Goal: Navigation & Orientation: Find specific page/section

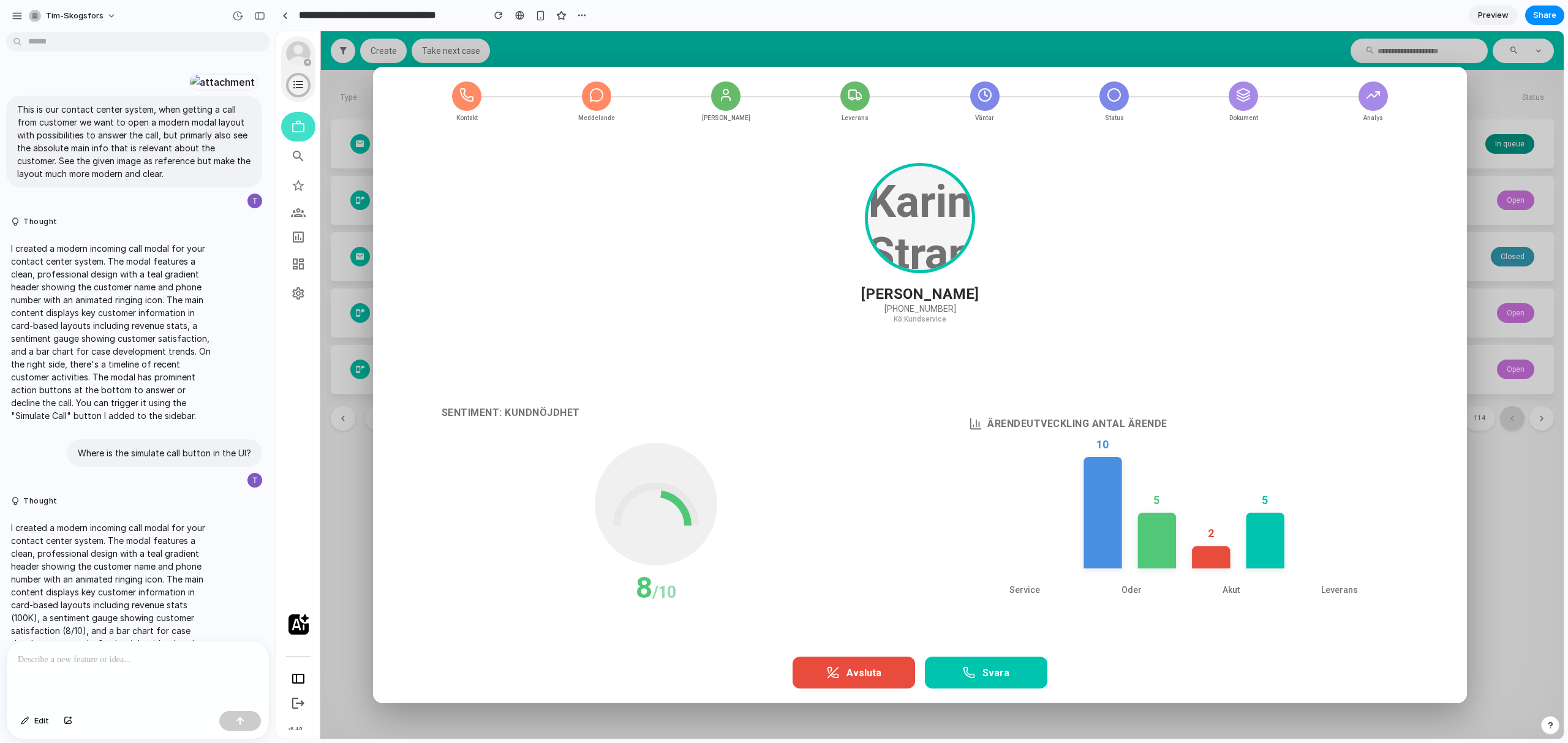
scroll to position [3025, 0]
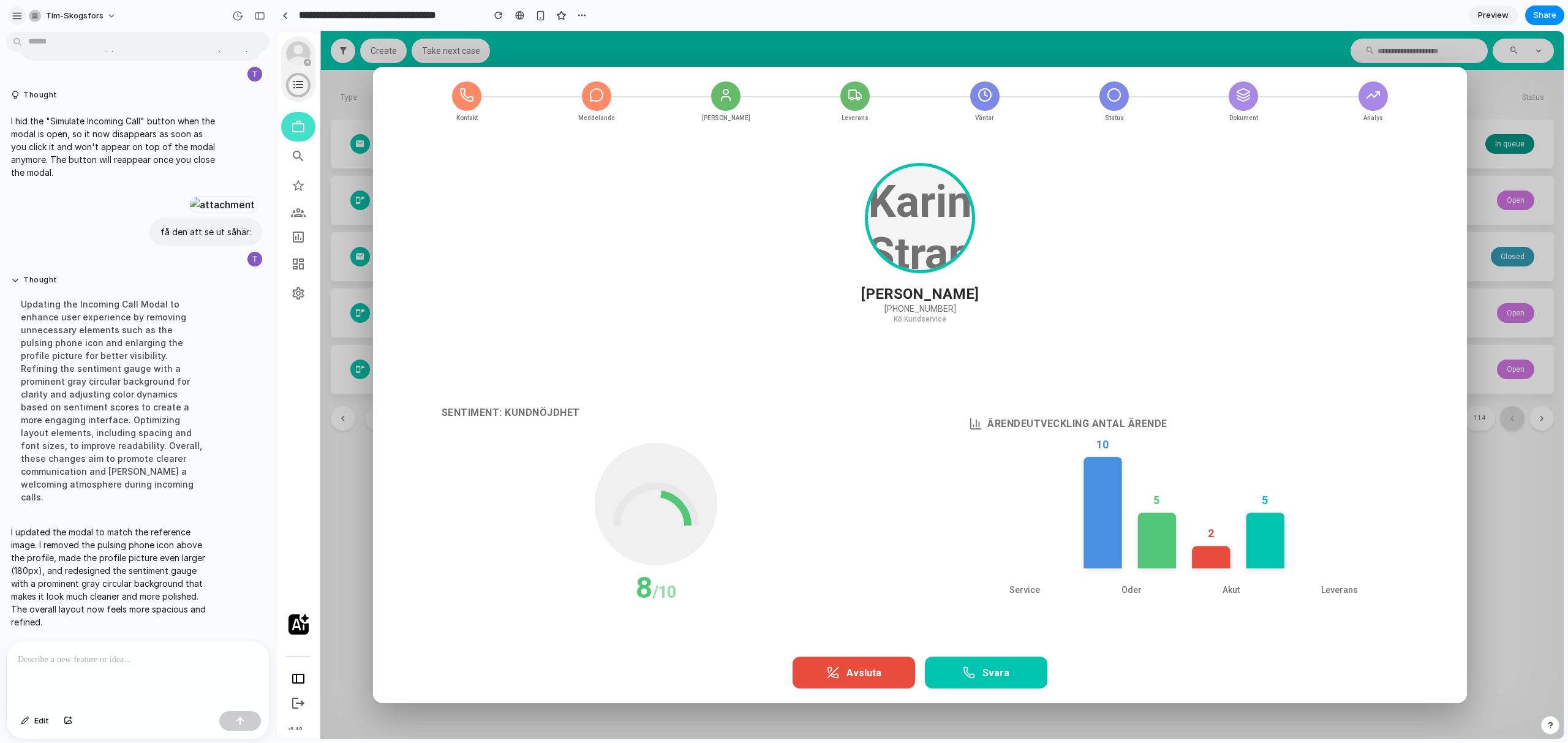
click at [18, 16] on div "button" at bounding box center [17, 15] width 11 height 11
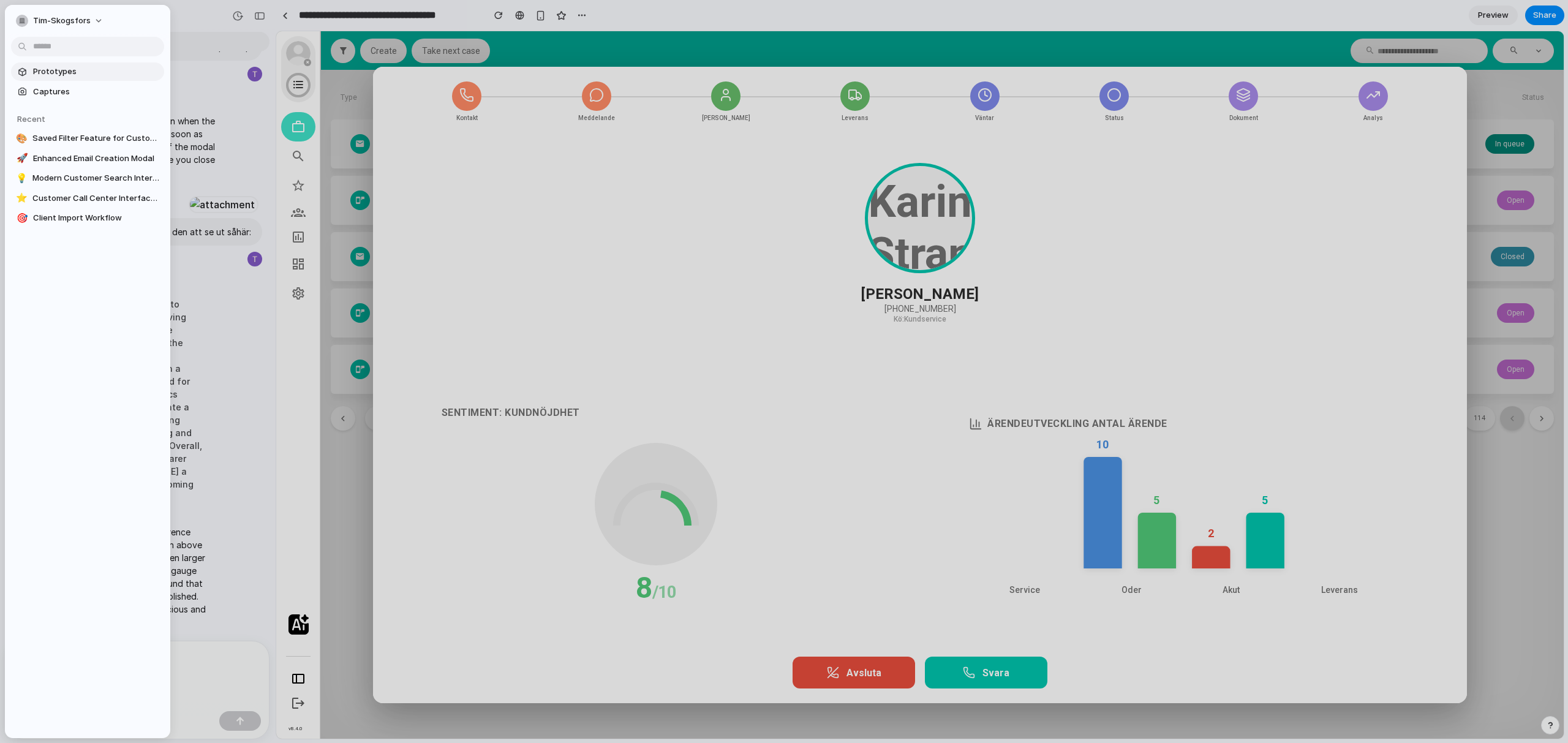
click at [63, 71] on span "Prototypes" at bounding box center [96, 71] width 126 height 12
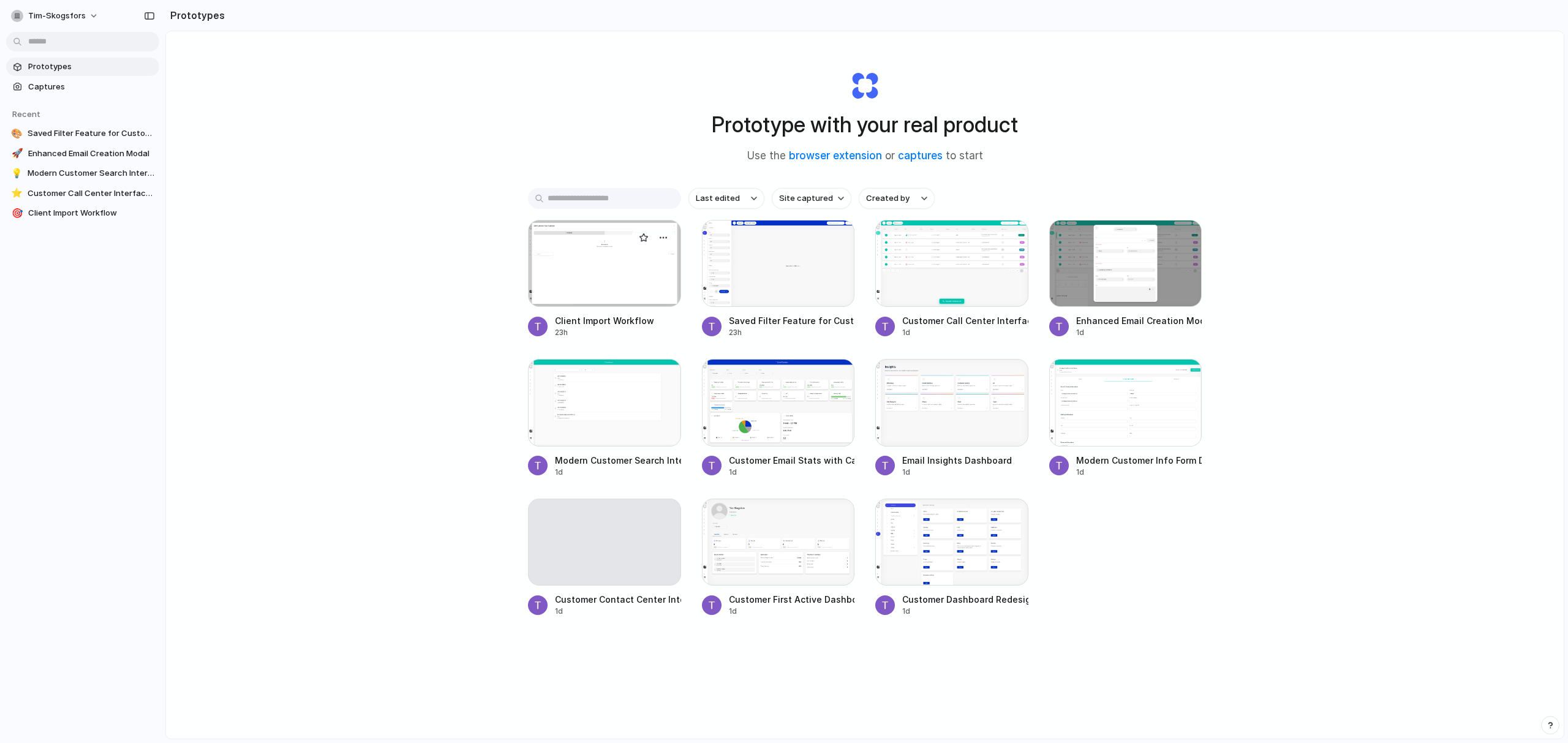
click at [632, 277] on div at bounding box center [604, 264] width 153 height 87
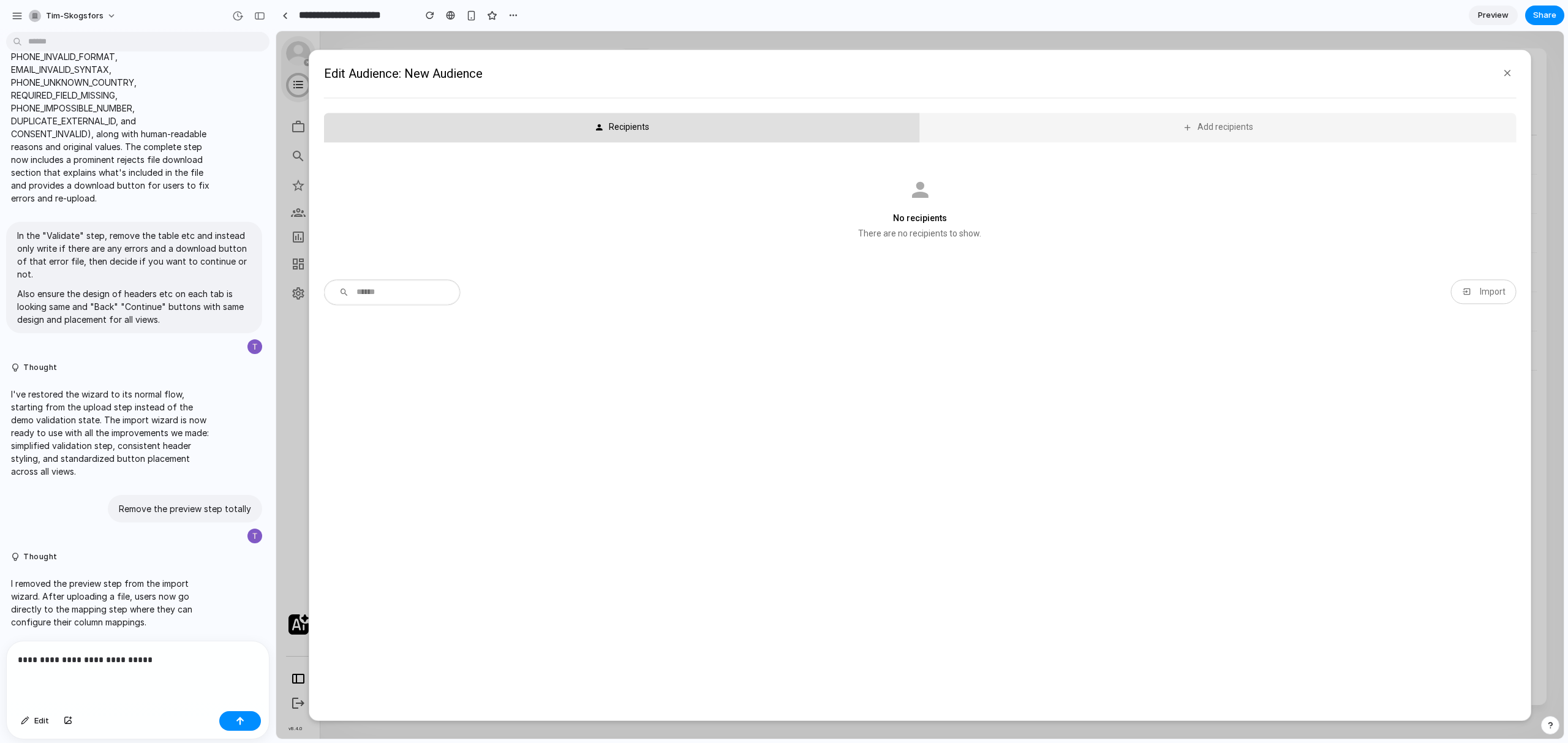
click at [1173, 38] on div at bounding box center [920, 385] width 1287 height 708
click at [784, 372] on div at bounding box center [784, 372] width 0 height 0
click at [1479, 295] on div "Import" at bounding box center [1492, 291] width 26 height 10
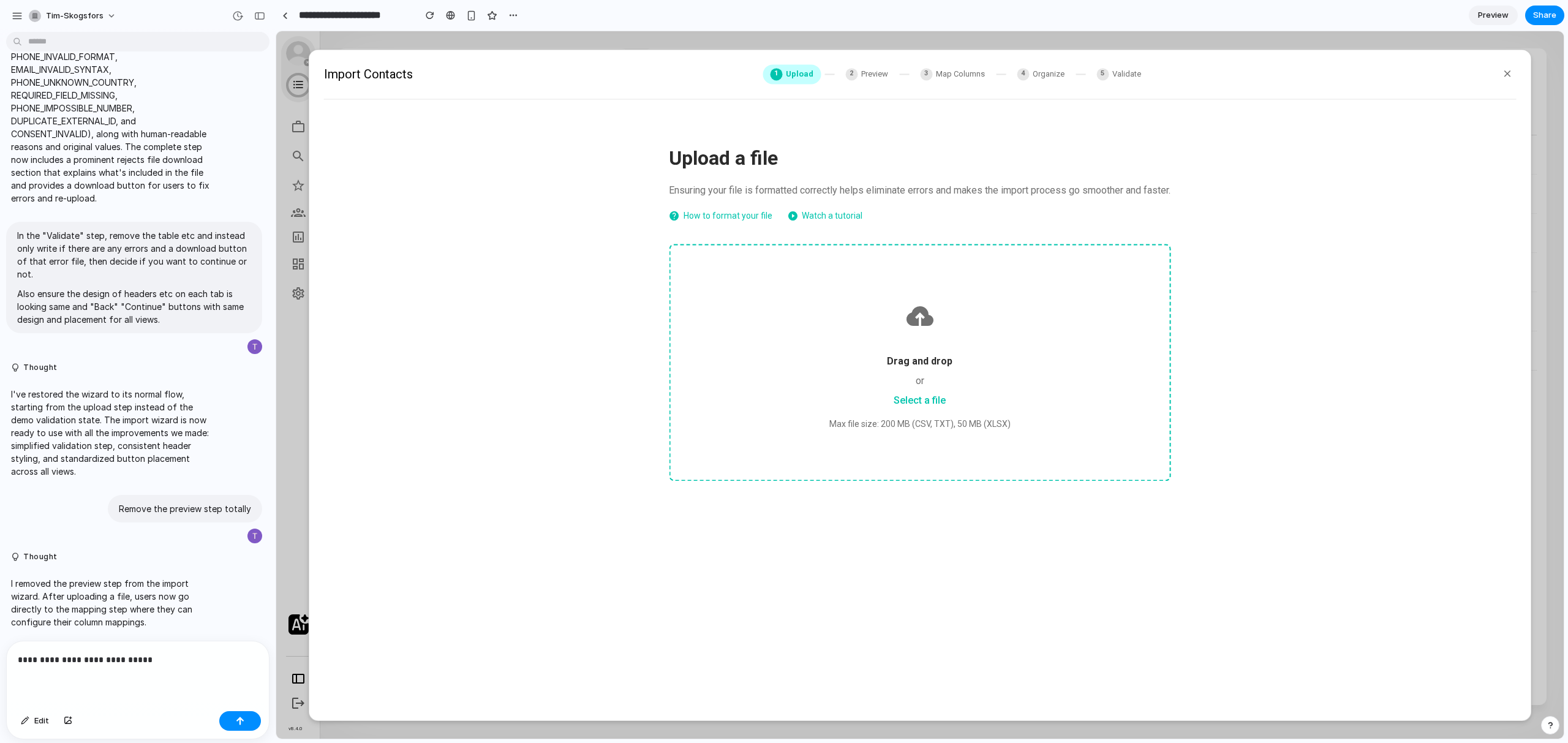
click at [1064, 419] on div "Max file size: 200 MB (CSV, TXT), 50 MB (XLSX)" at bounding box center [920, 424] width 441 height 13
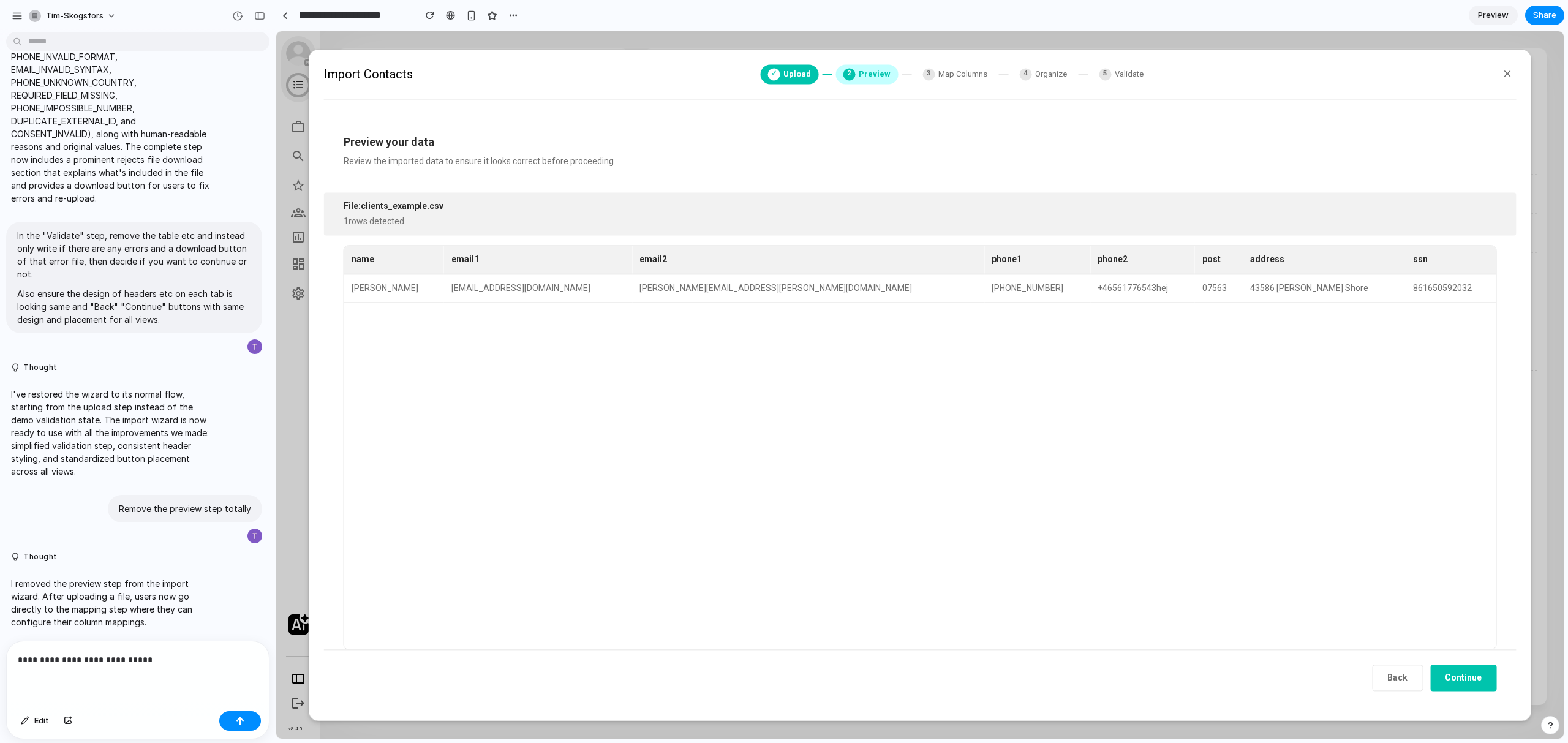
click at [1478, 677] on button "Continue" at bounding box center [1463, 678] width 66 height 26
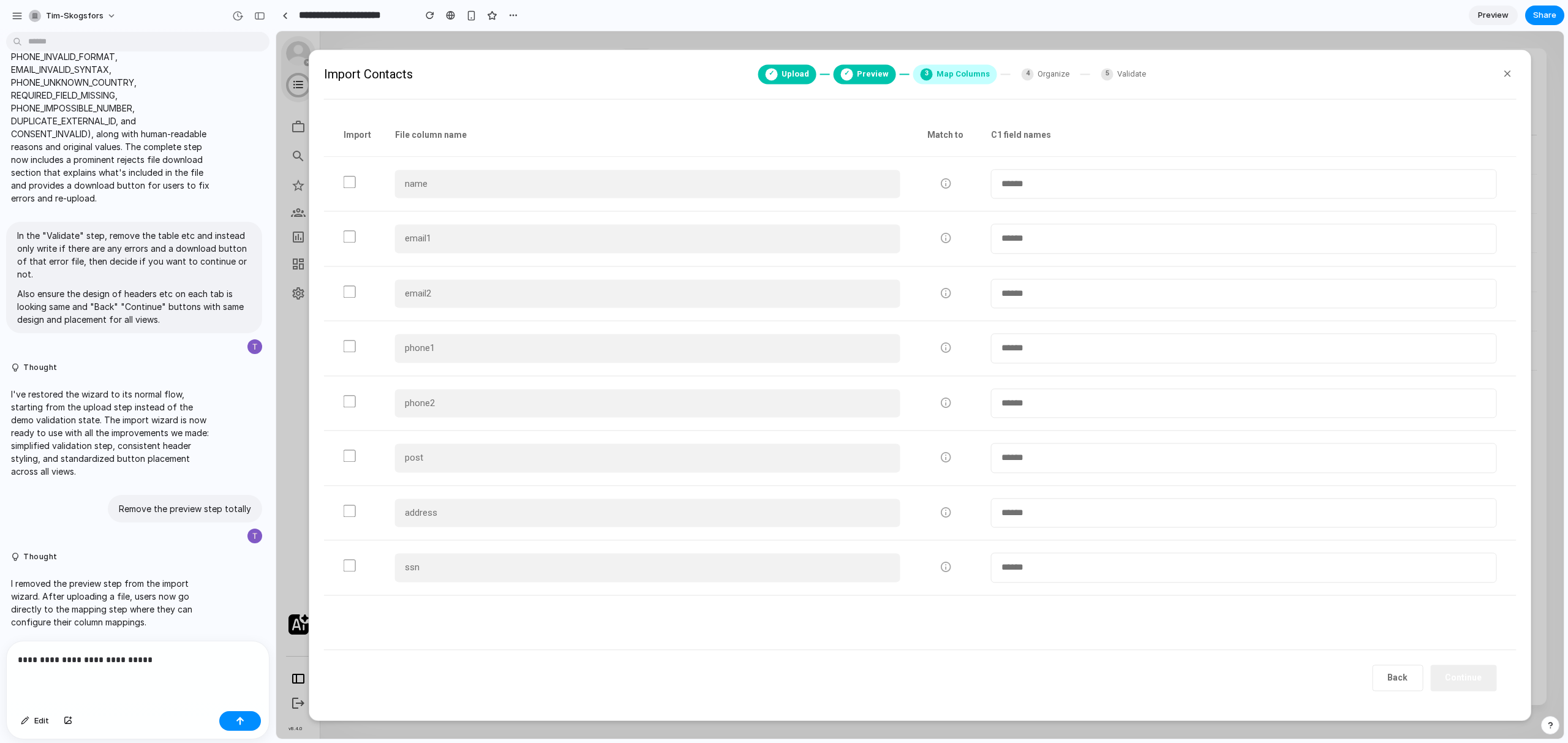
click at [1020, 197] on select "**********" at bounding box center [1243, 184] width 505 height 30
select select "*******"
click at [991, 169] on select "**********" at bounding box center [1243, 184] width 505 height 30
click at [1140, 297] on select "**********" at bounding box center [1243, 294] width 505 height 30
select select "*****"
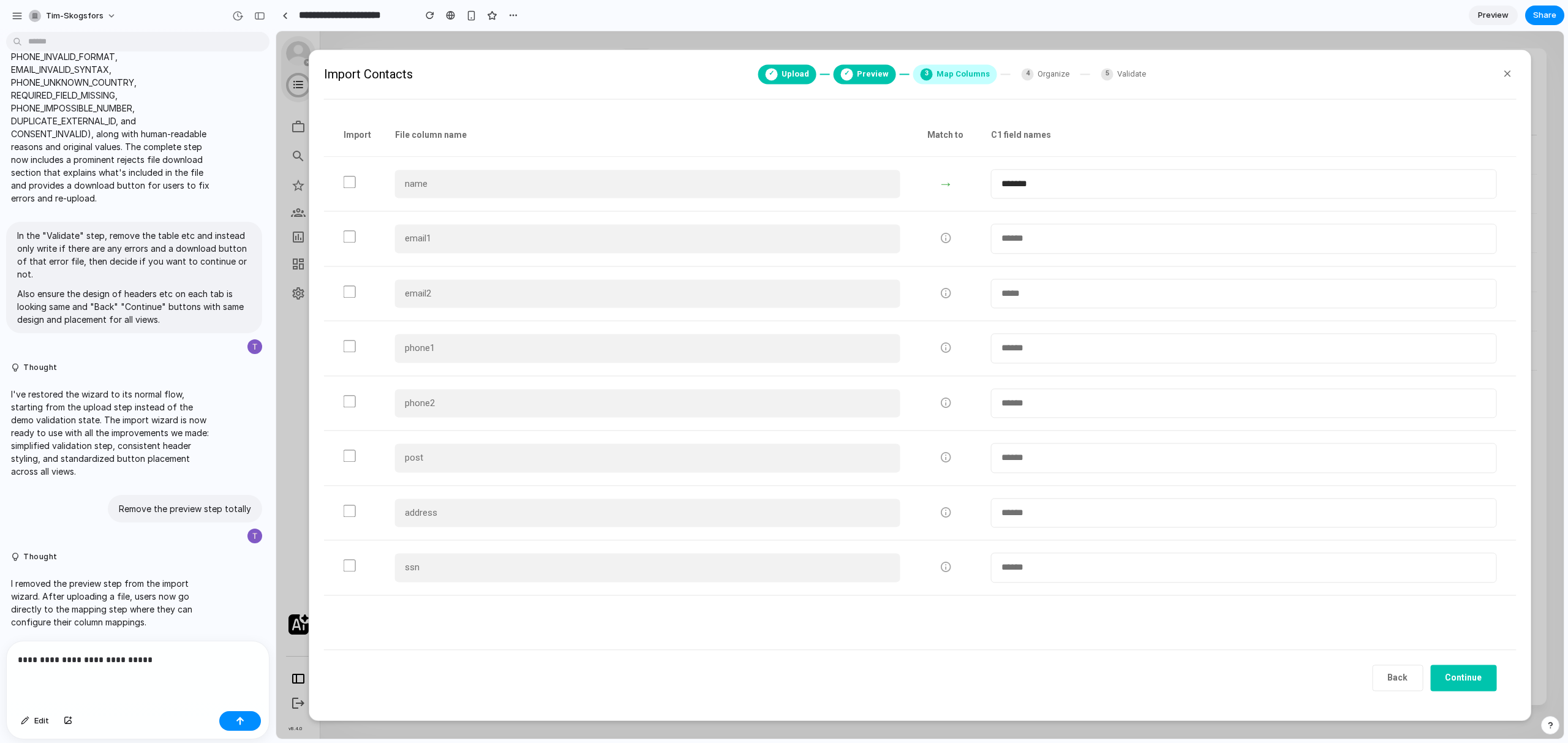
click at [991, 279] on select "**********" at bounding box center [1243, 294] width 505 height 30
click at [1478, 674] on button "Continue" at bounding box center [1463, 678] width 66 height 26
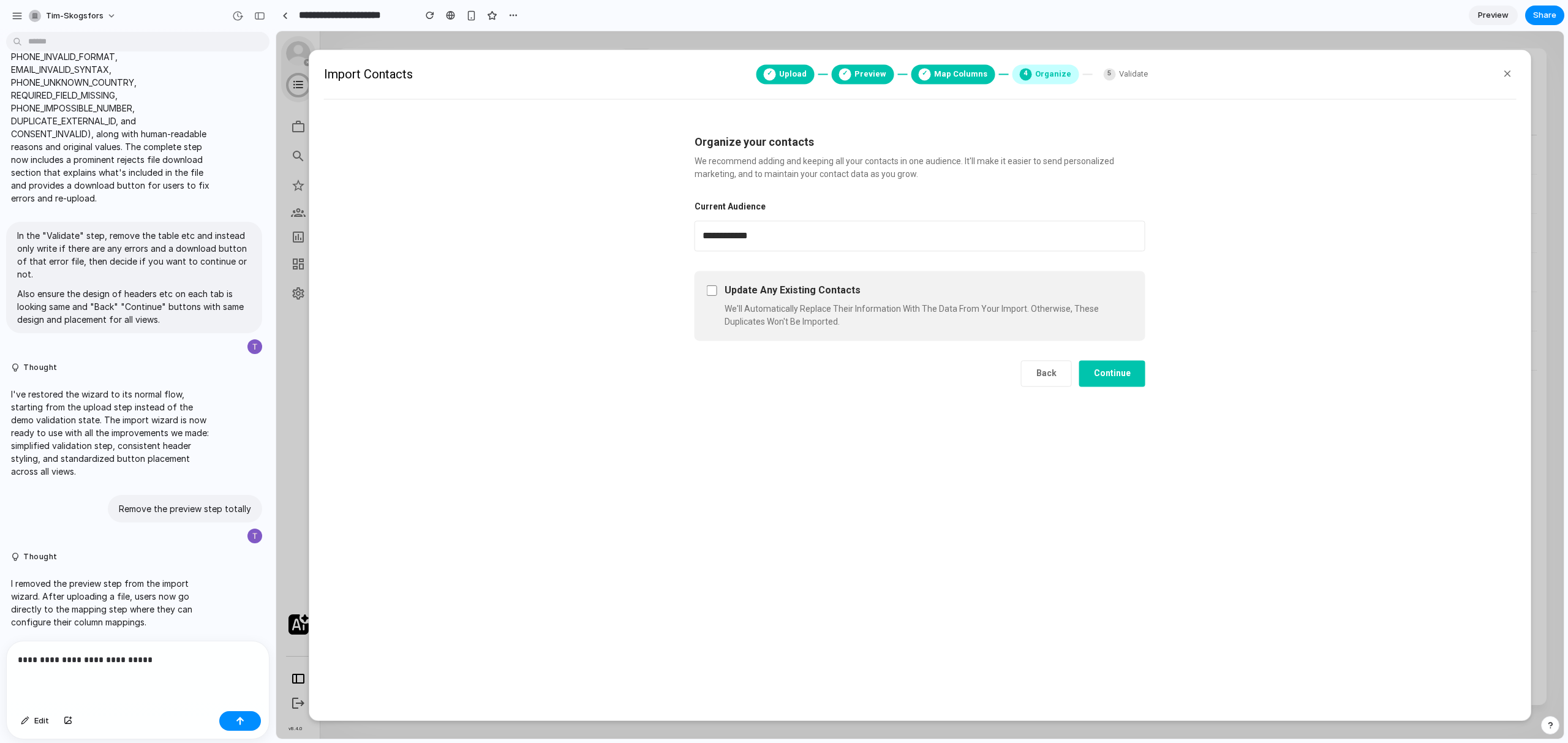
click at [1125, 370] on button "Continue" at bounding box center [1112, 373] width 66 height 26
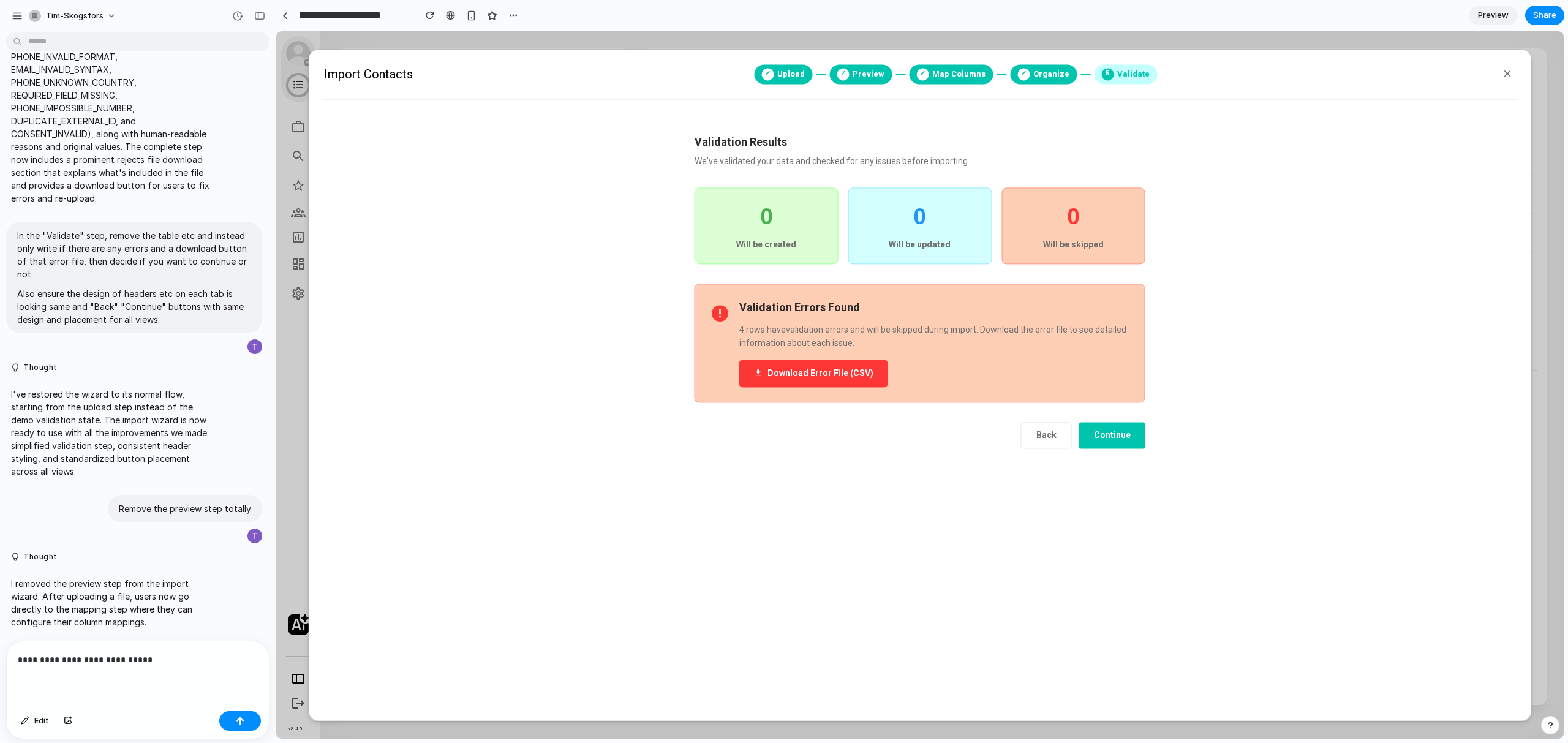
click at [1122, 448] on button "Continue" at bounding box center [1112, 436] width 66 height 26
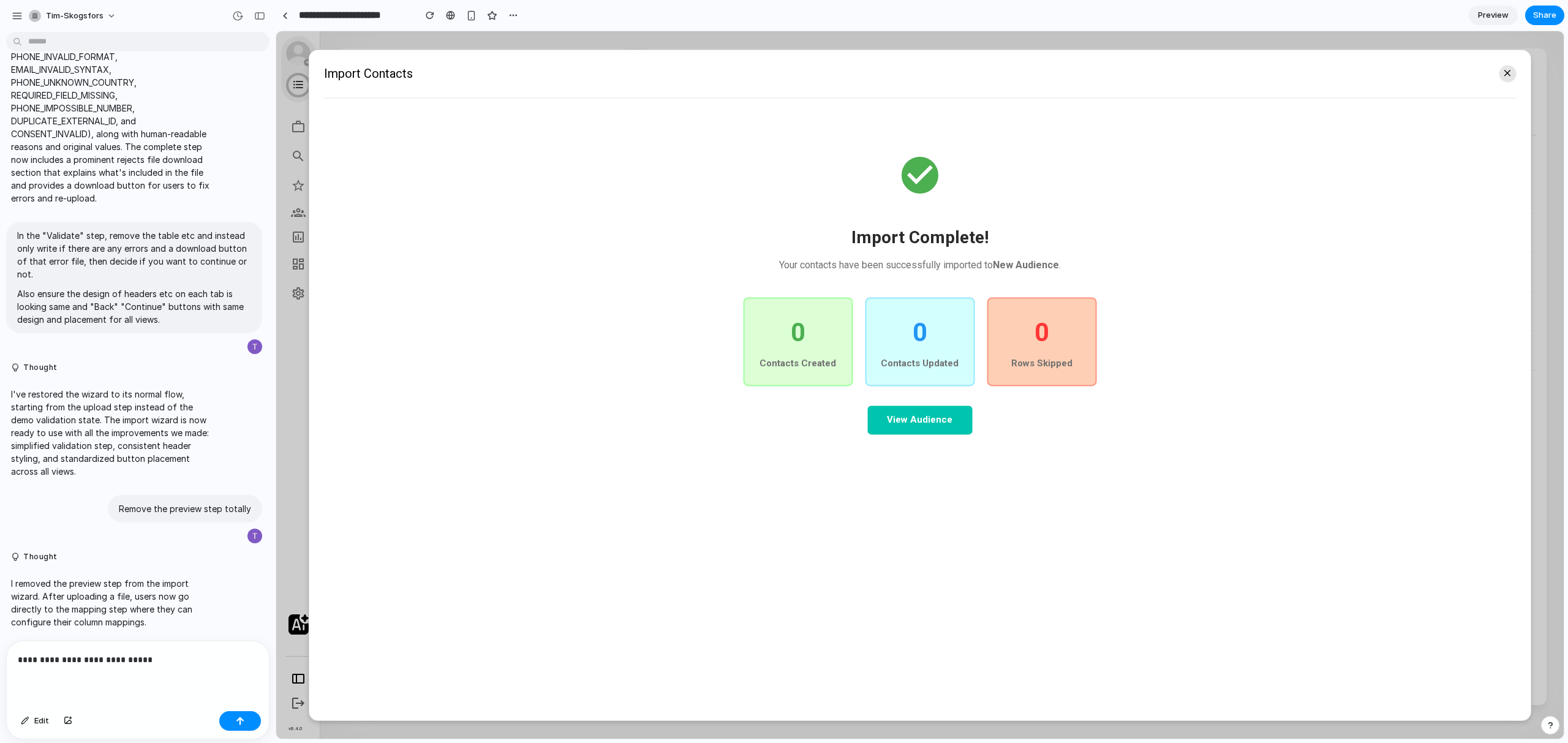
click at [1506, 73] on icon at bounding box center [1507, 73] width 11 height 13
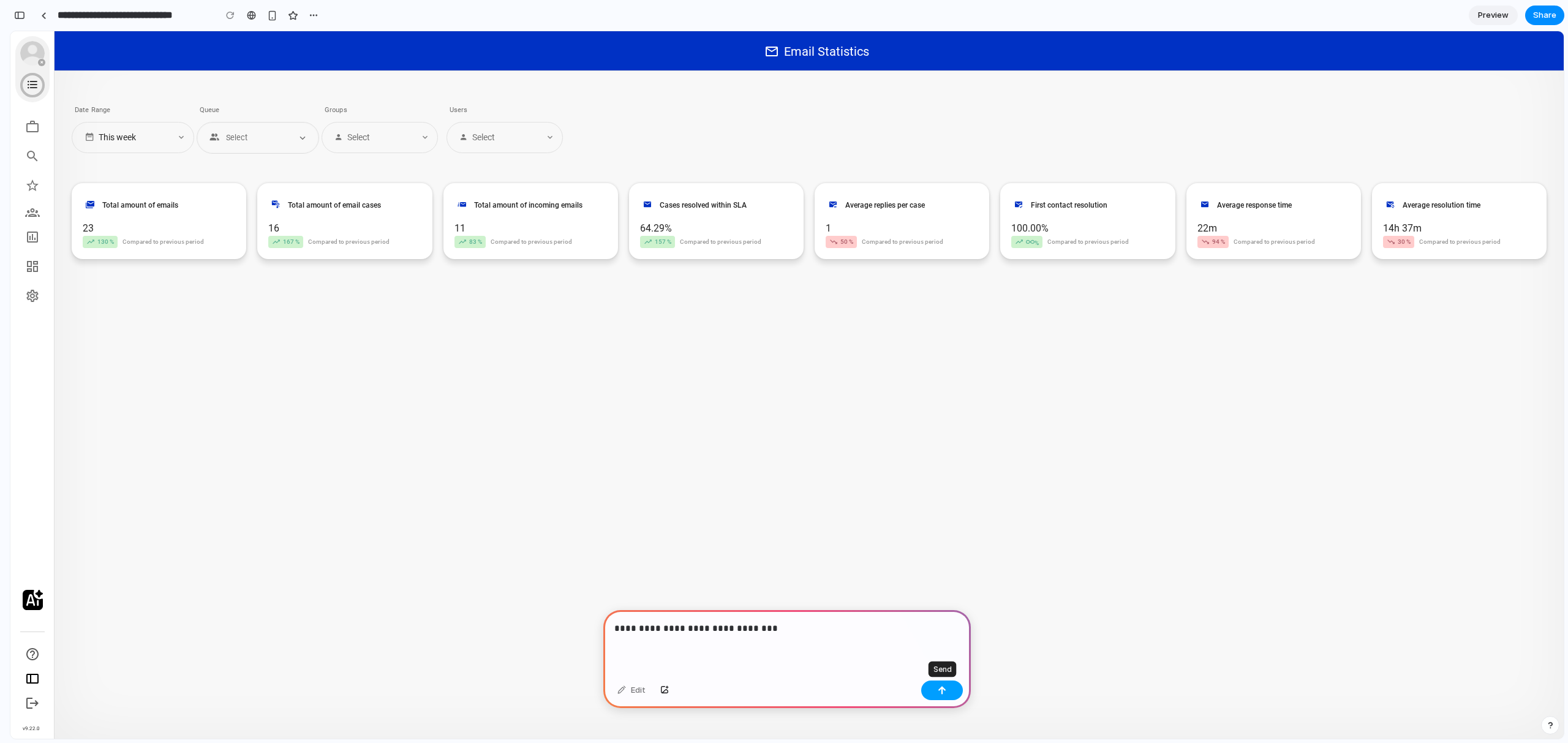
click at [944, 685] on button "button" at bounding box center [941, 690] width 42 height 20
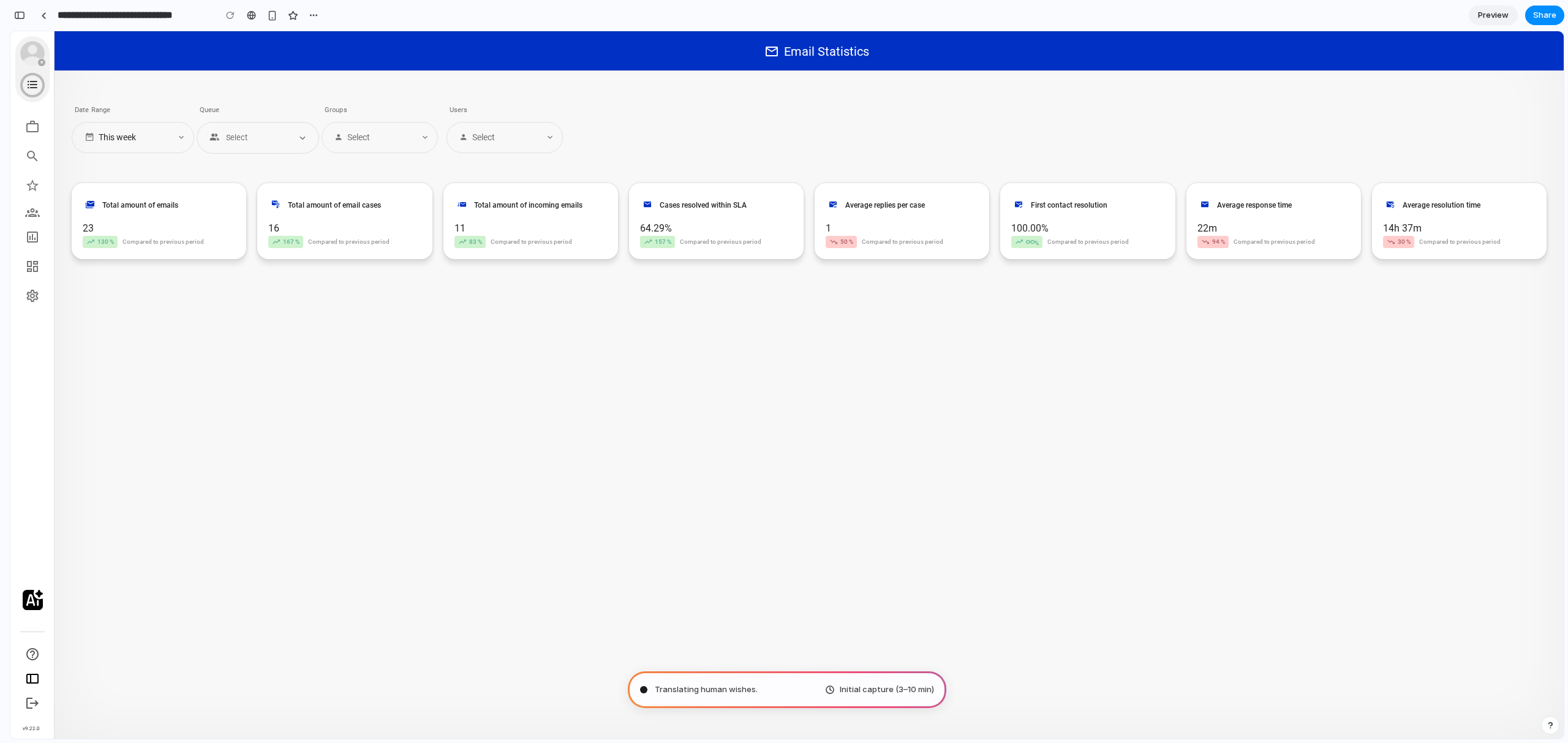
type input "**********"
click at [19, 13] on div "button" at bounding box center [19, 15] width 11 height 8
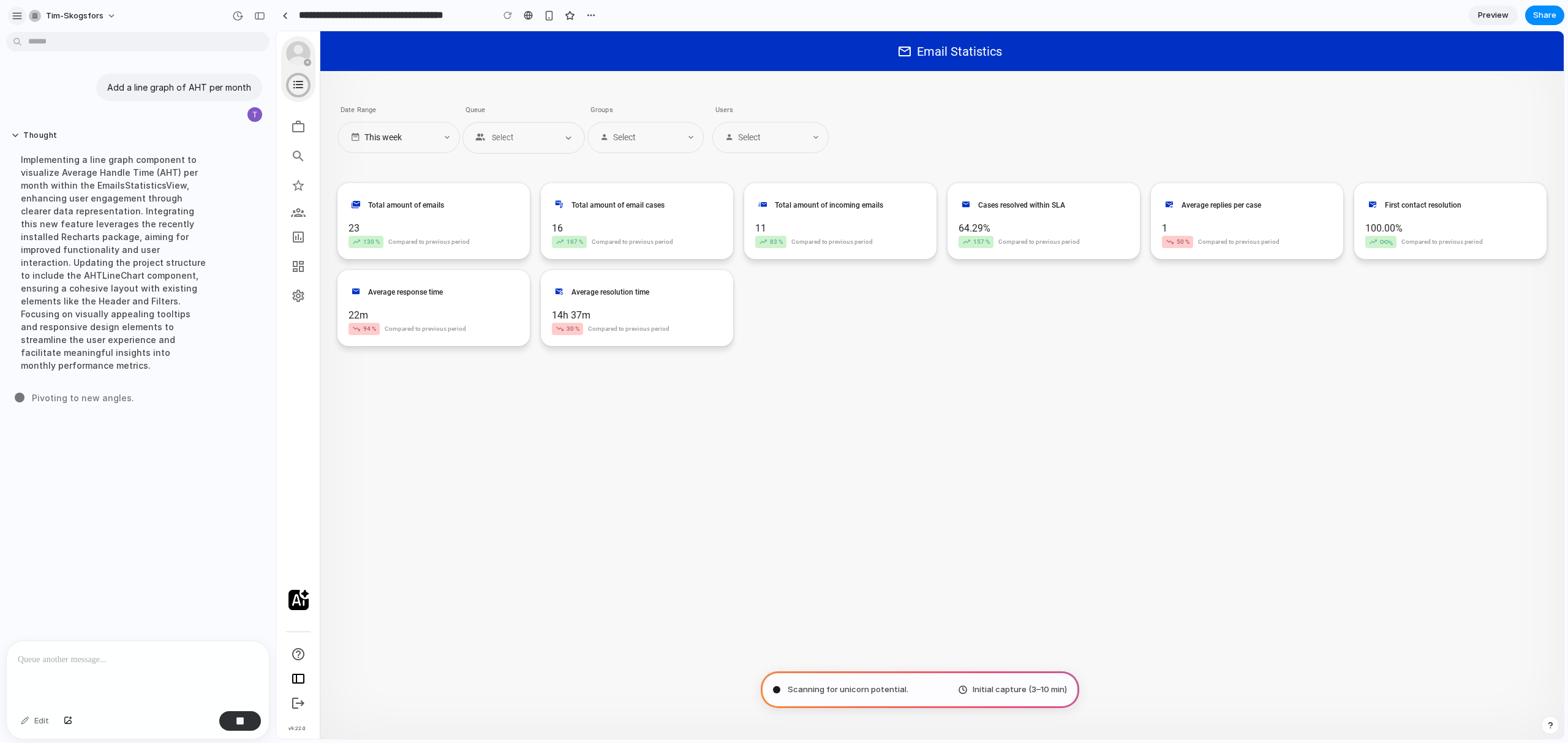
click at [22, 20] on button "button" at bounding box center [17, 16] width 19 height 19
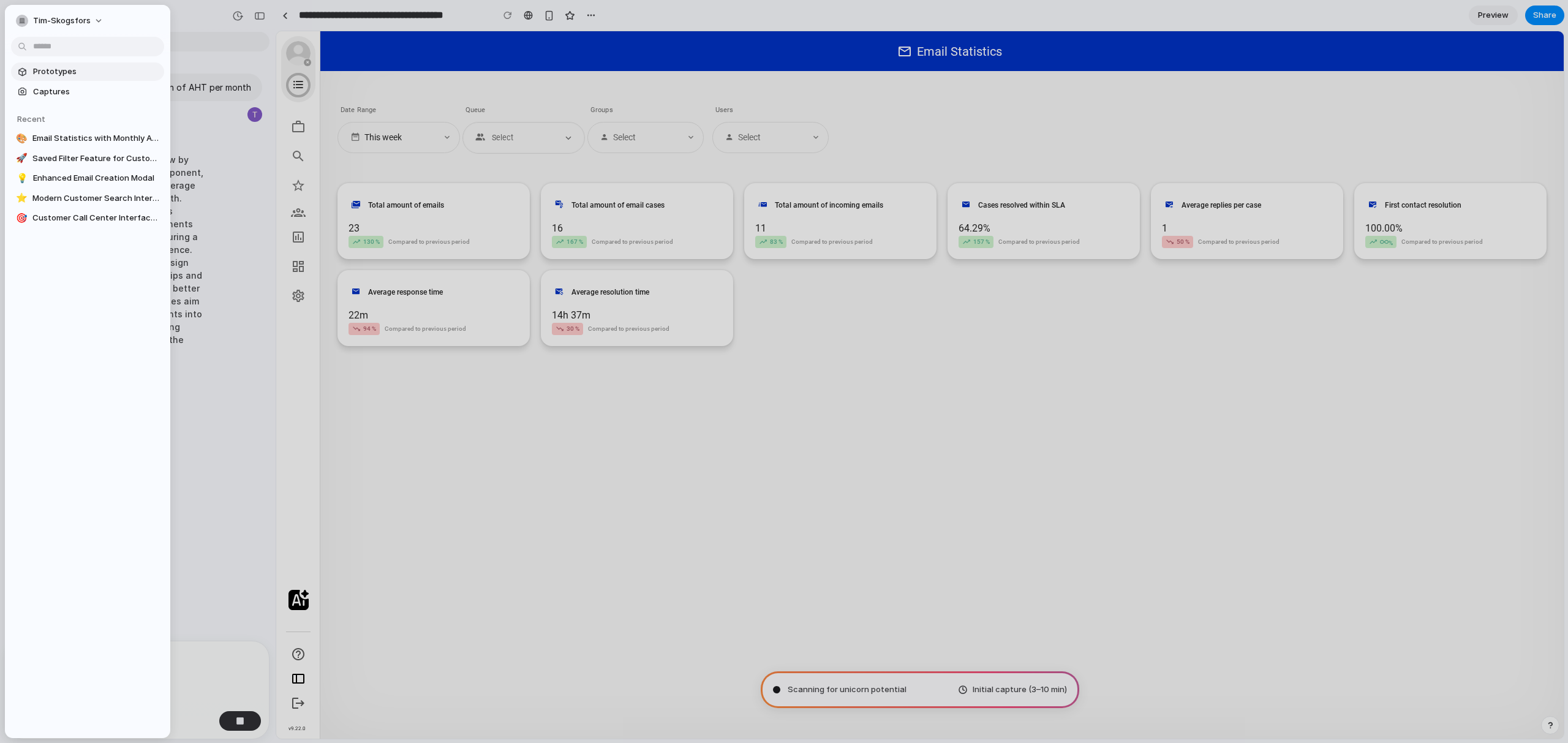
click at [54, 74] on span "Prototypes" at bounding box center [96, 71] width 126 height 12
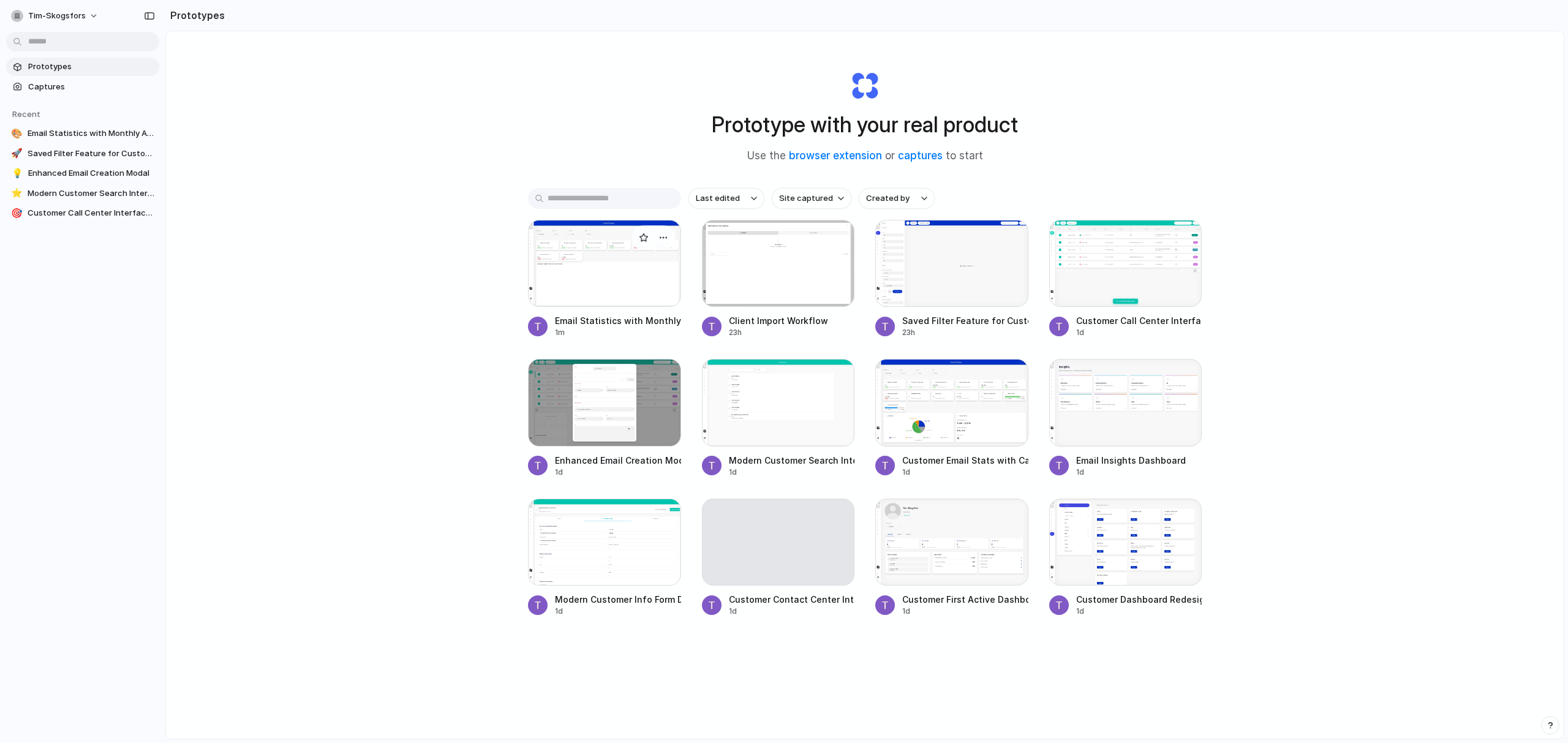
click at [655, 261] on div at bounding box center [604, 264] width 153 height 87
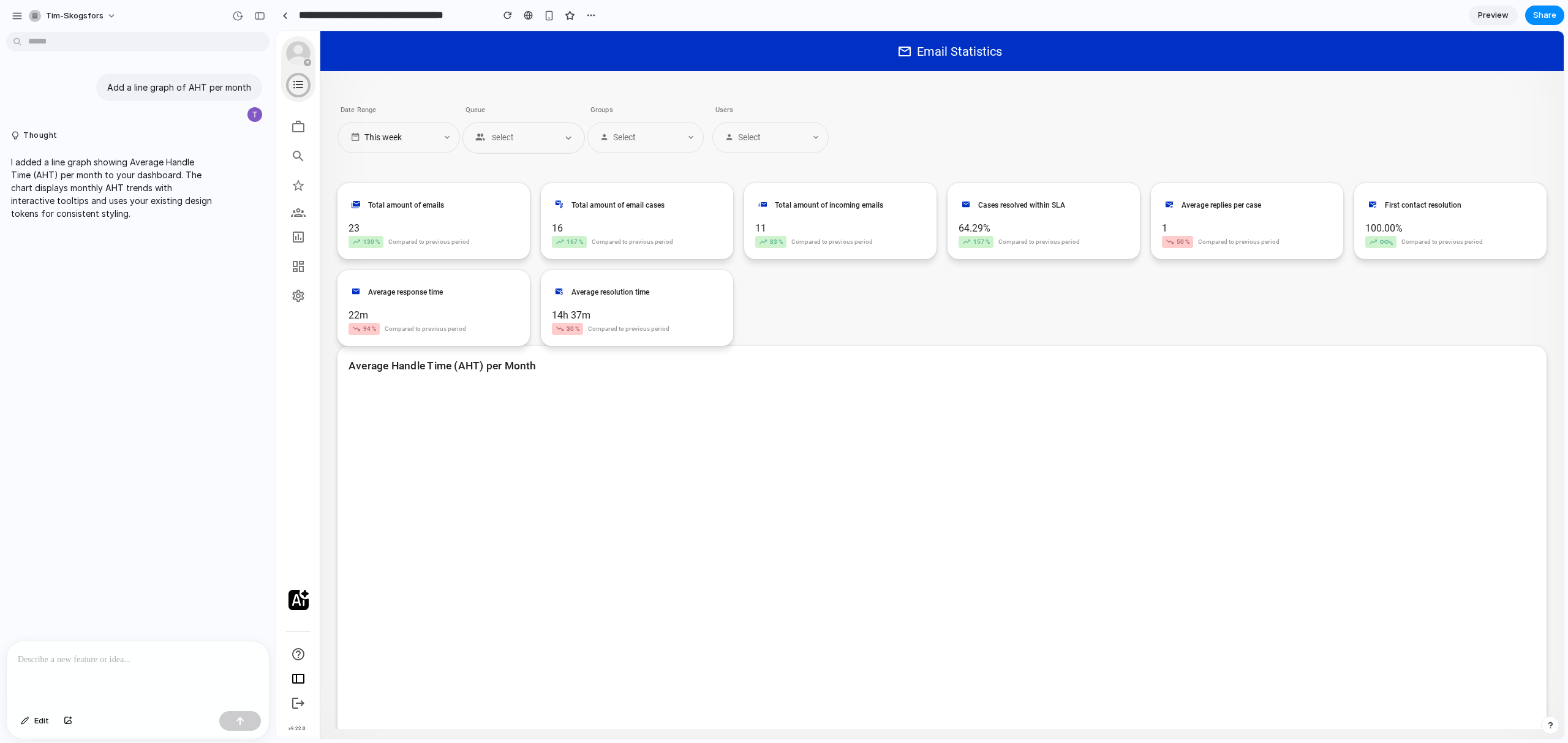
click at [838, 318] on div "Total amount of emails 23 130 % Compared to previous period Total amount of ema…" at bounding box center [941, 265] width 1209 height 163
click at [17, 13] on div "button" at bounding box center [17, 15] width 11 height 11
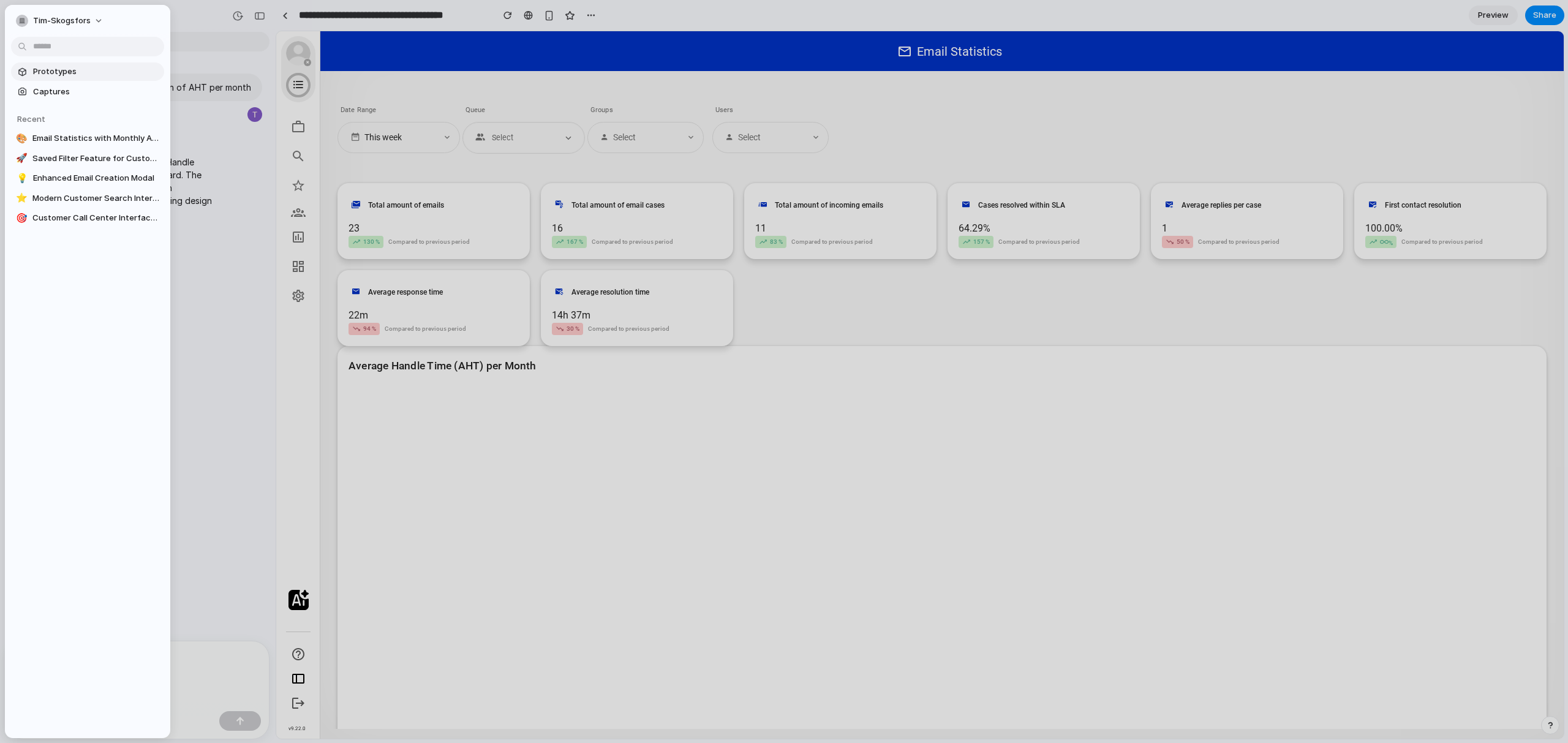
click at [71, 76] on span "Prototypes" at bounding box center [96, 71] width 126 height 12
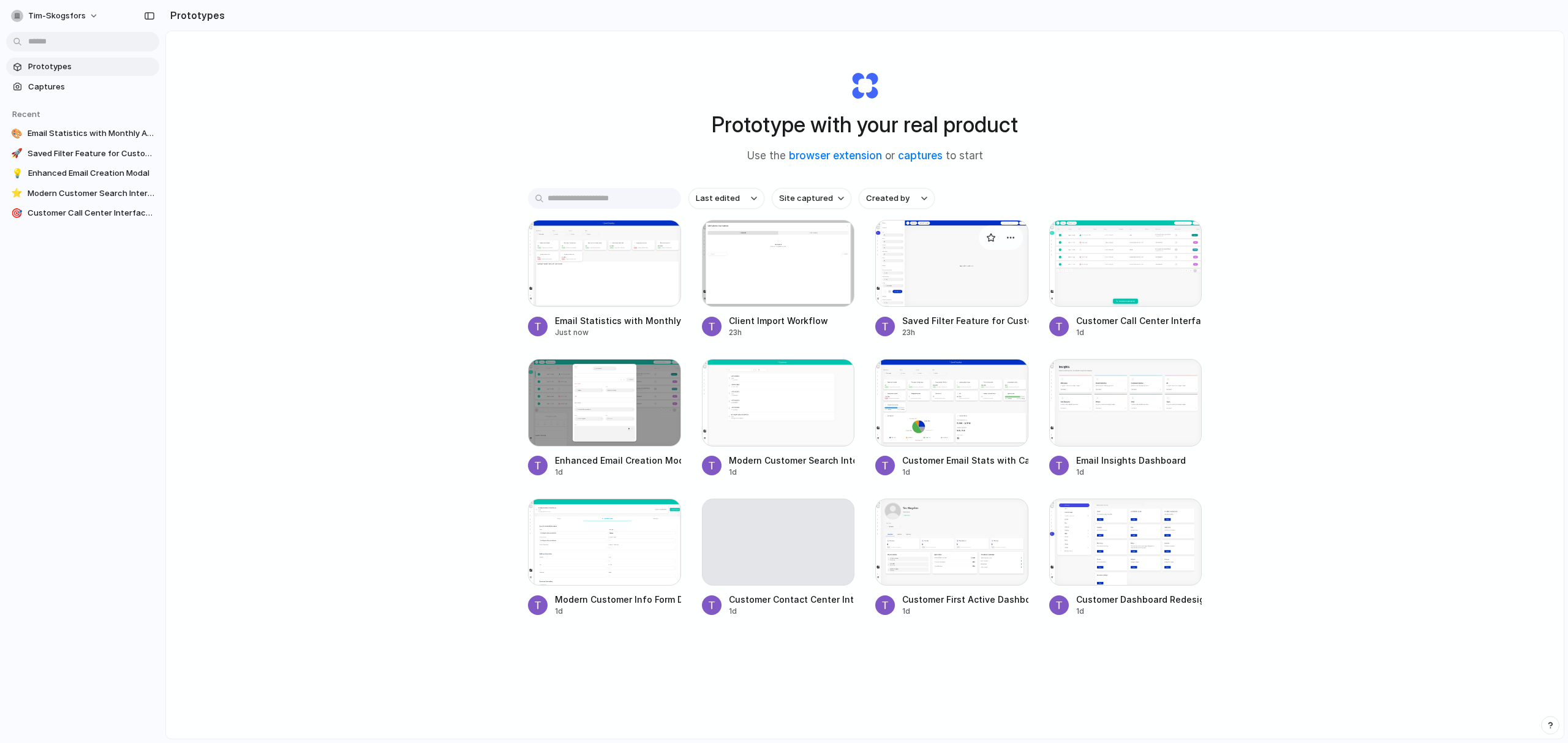
click at [948, 276] on div at bounding box center [952, 264] width 153 height 87
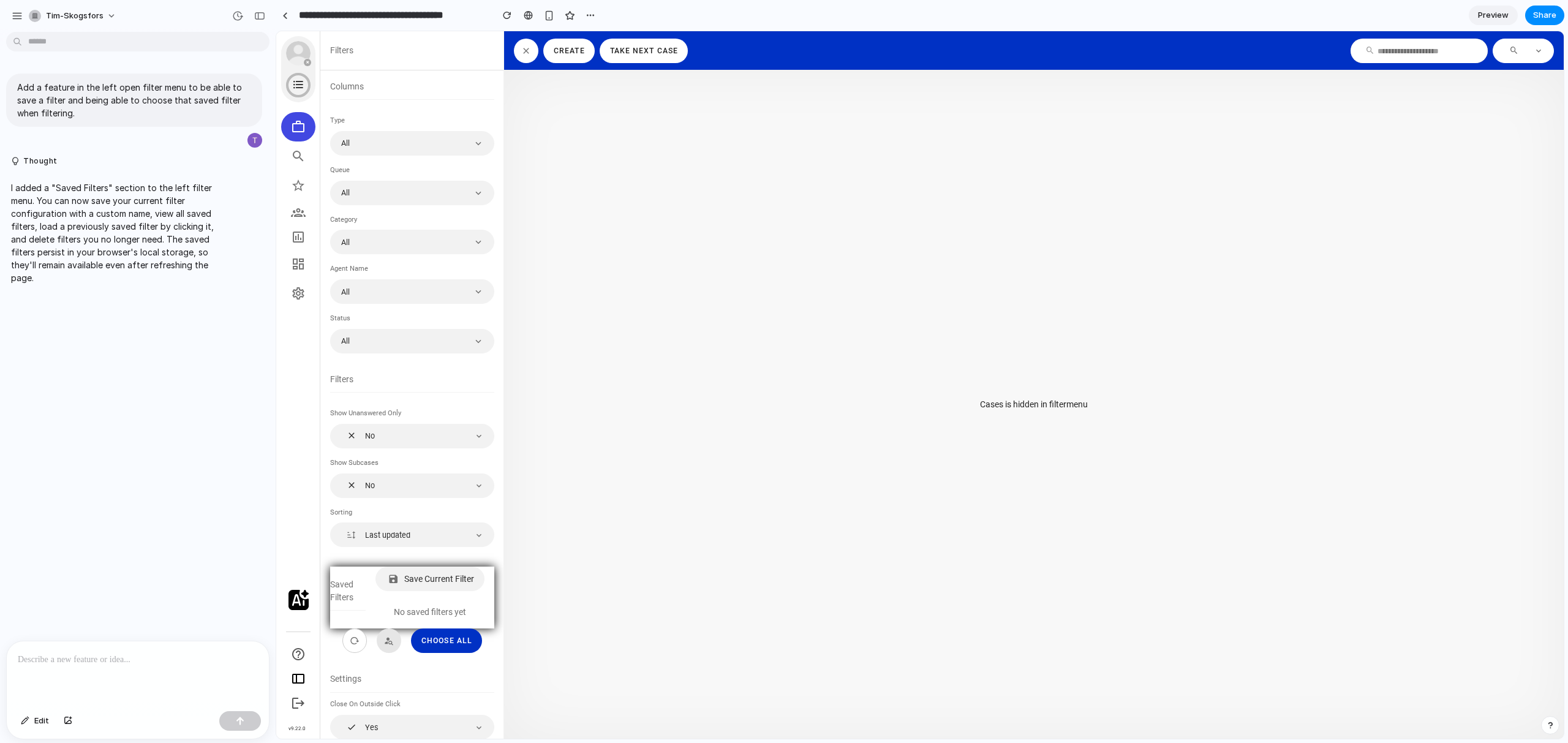
click at [445, 363] on div "Filters" at bounding box center [412, 380] width 164 height 35
click at [240, 21] on button "button" at bounding box center [237, 16] width 20 height 20
click at [198, 86] on div "Version 3 23h ago Restore" at bounding box center [162, 98] width 162 height 38
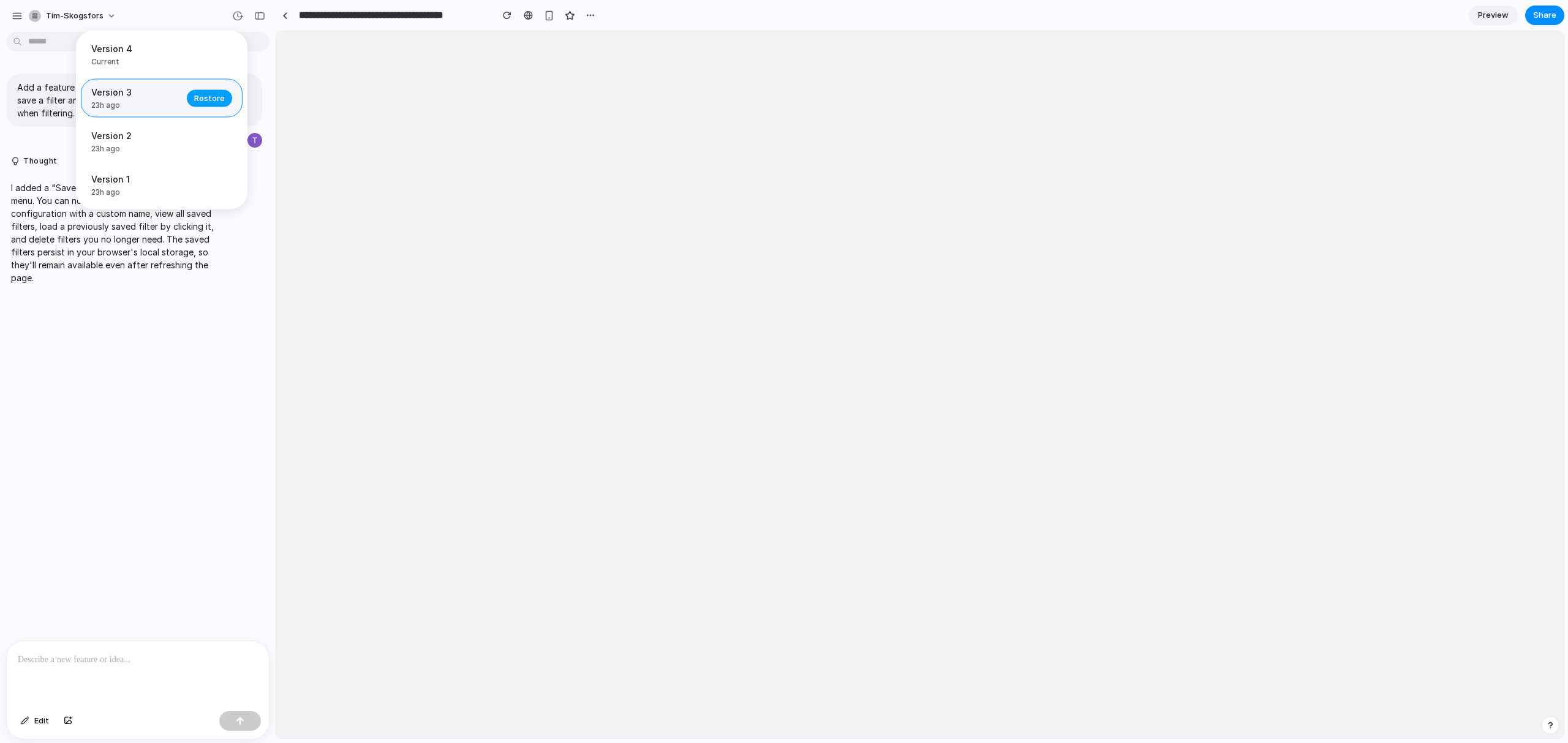
click at [203, 102] on span "Restore" at bounding box center [210, 98] width 31 height 12
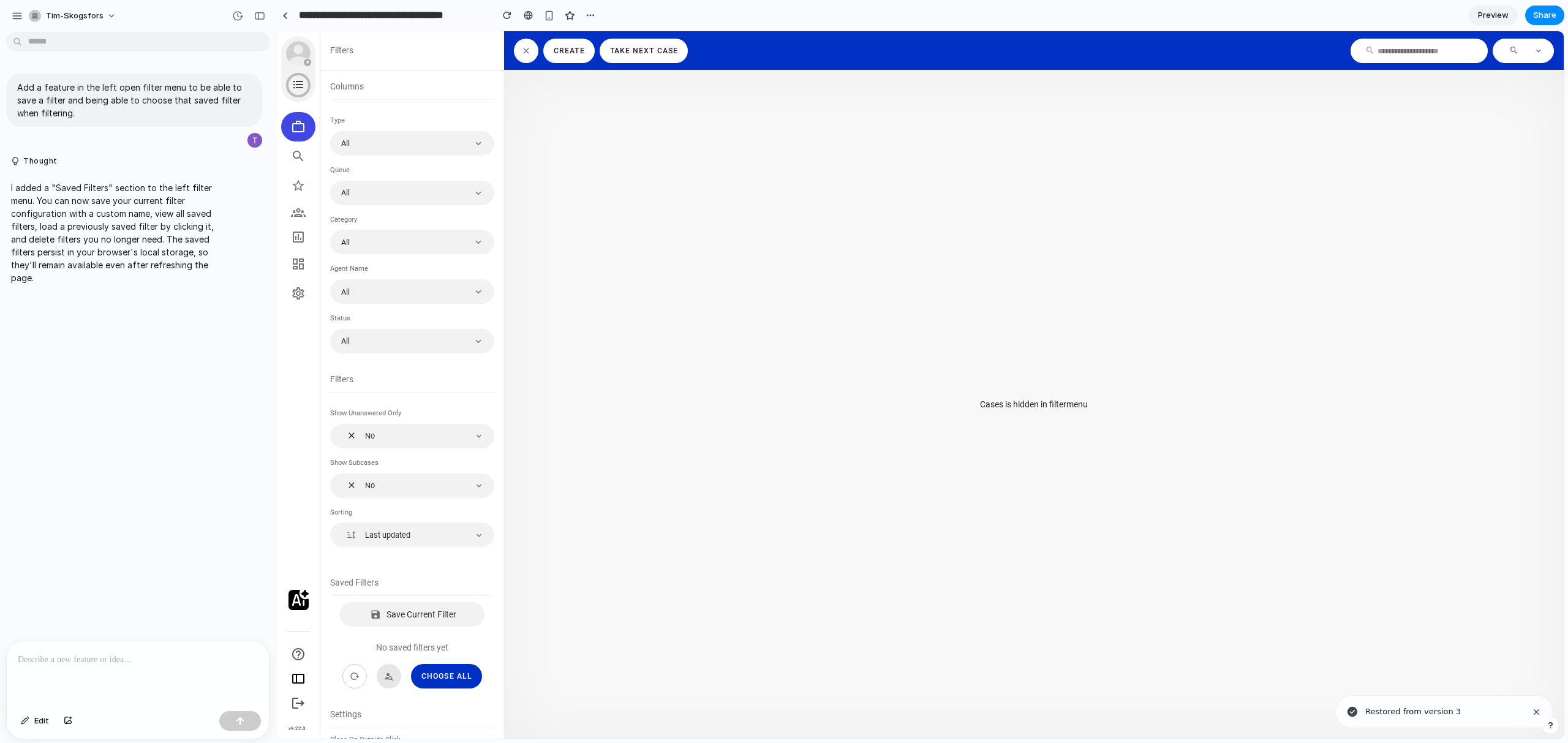
click at [417, 616] on span "Save Current Filter" at bounding box center [421, 614] width 71 height 10
click at [399, 635] on input "text" at bounding box center [412, 645] width 135 height 24
type input "****"
click at [392, 670] on button "Save" at bounding box center [377, 673] width 64 height 24
click at [11, 13] on button "button" at bounding box center [17, 16] width 19 height 19
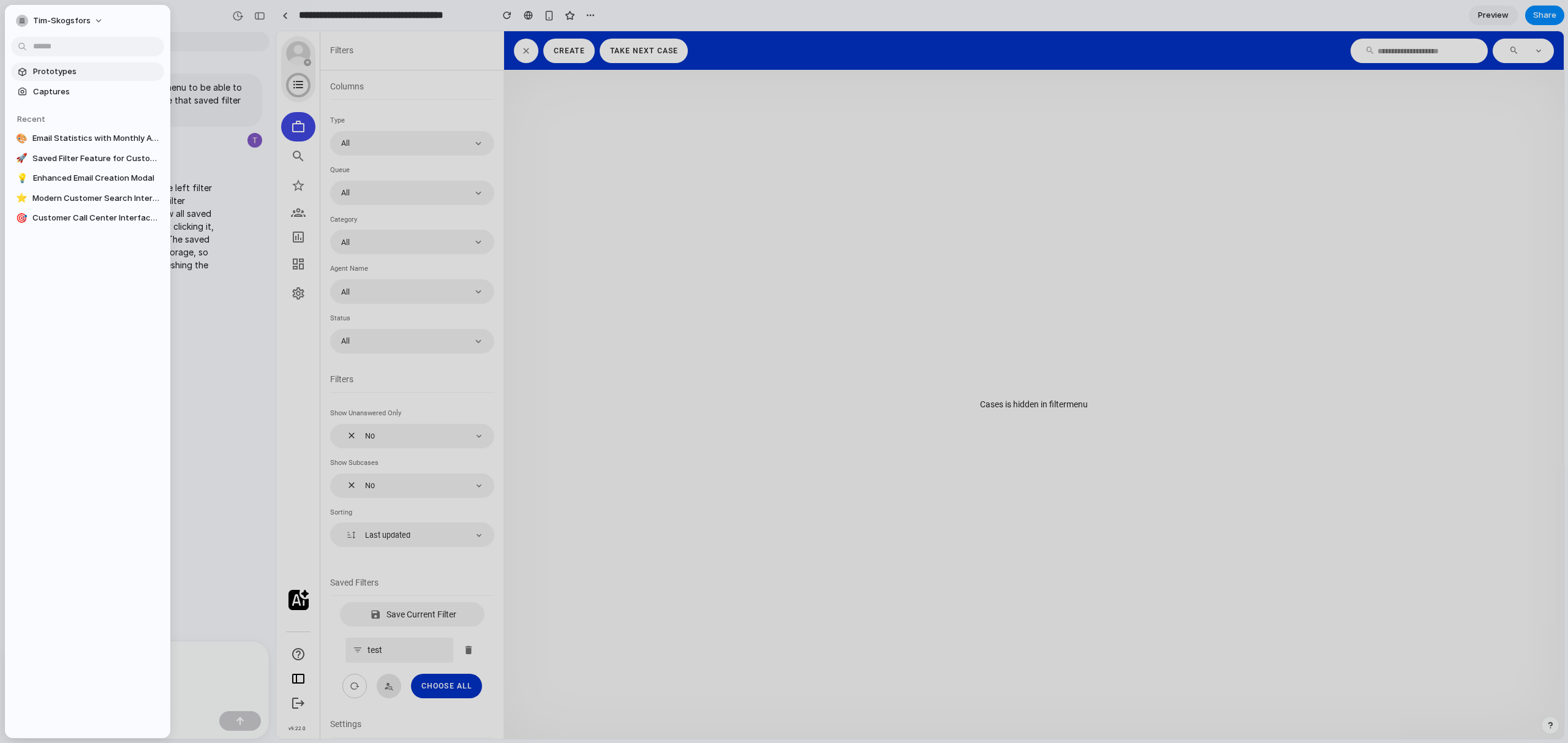
click at [64, 69] on span "Prototypes" at bounding box center [96, 71] width 126 height 12
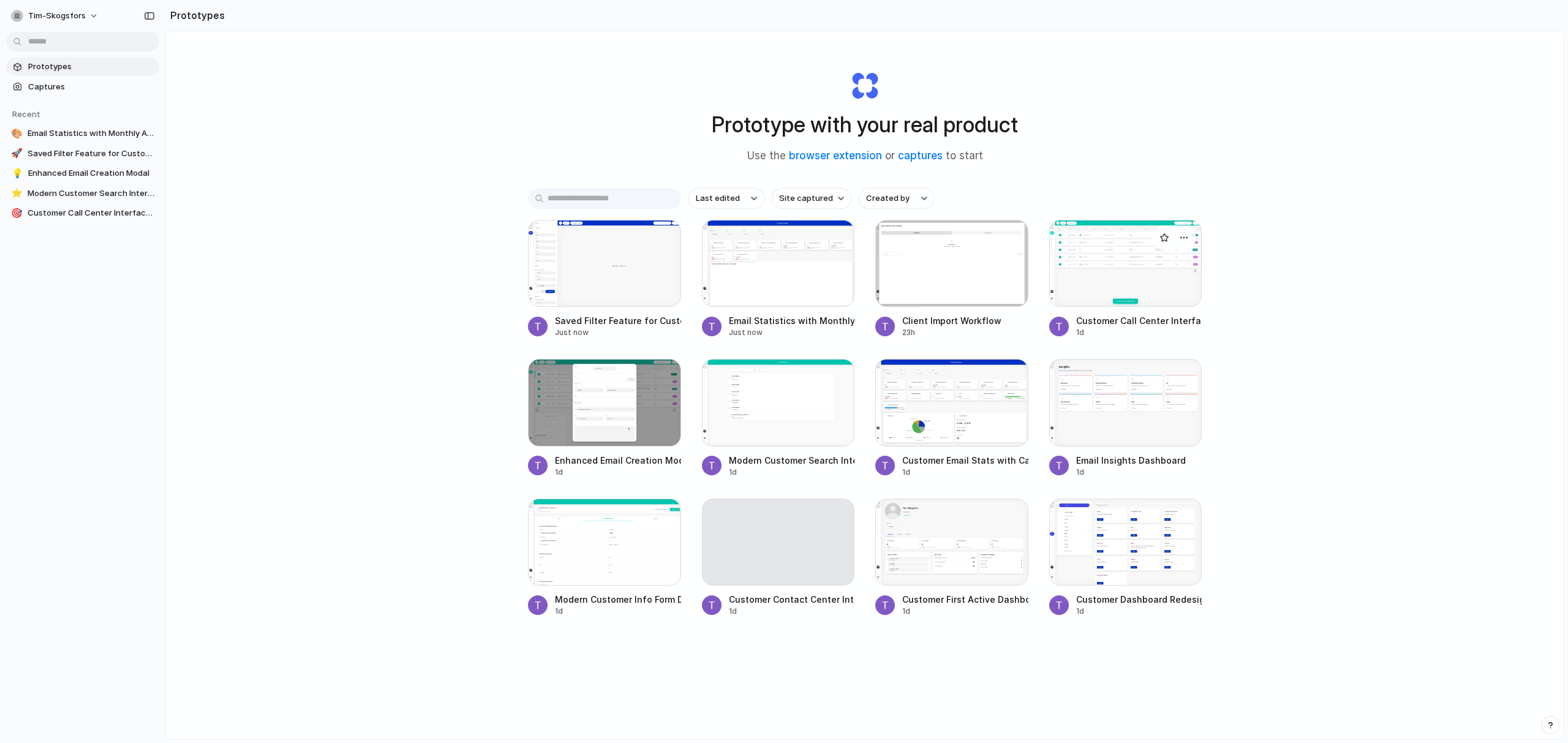
click at [1106, 295] on div at bounding box center [1125, 264] width 153 height 87
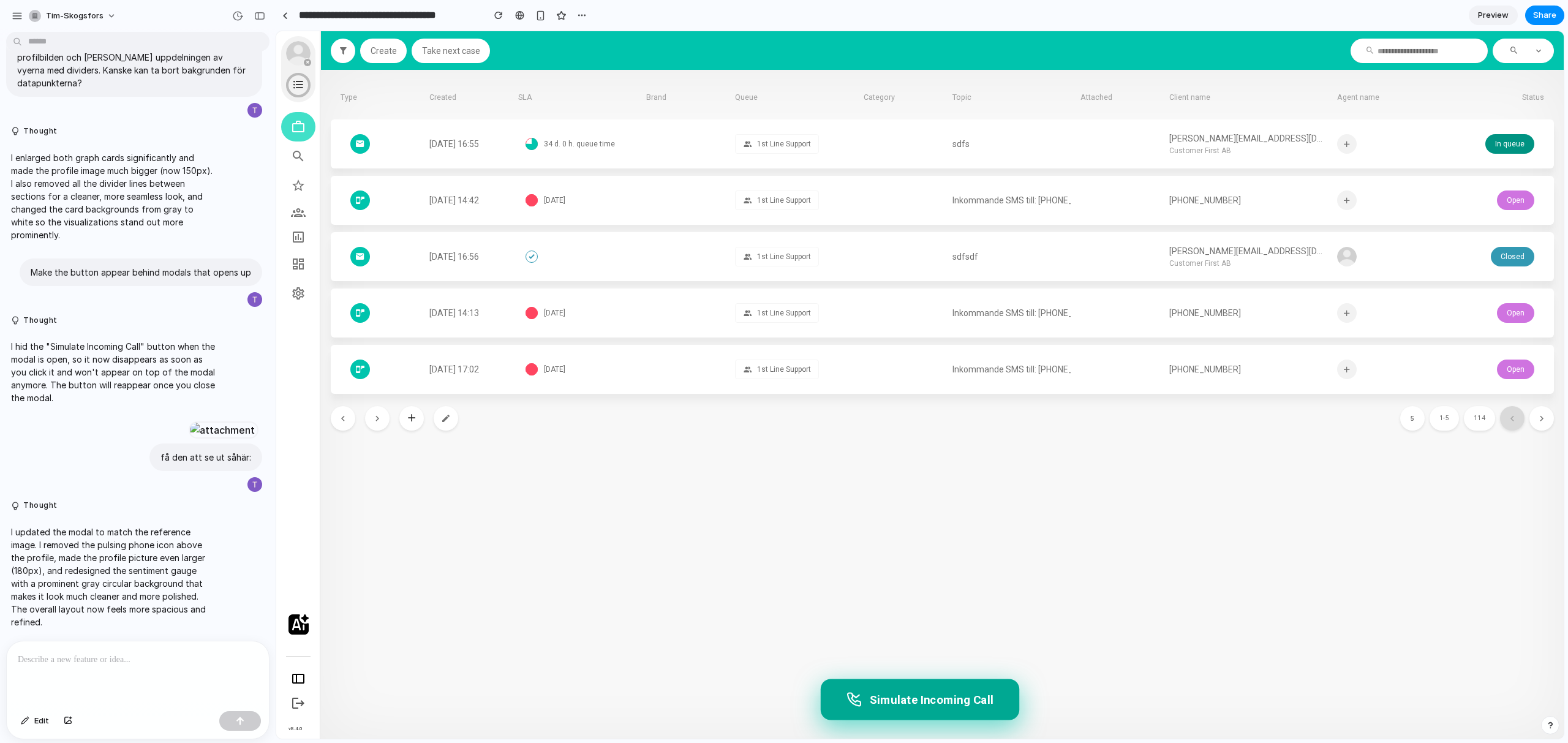
click at [990, 699] on button "Simulate Incoming Call" at bounding box center [920, 699] width 198 height 41
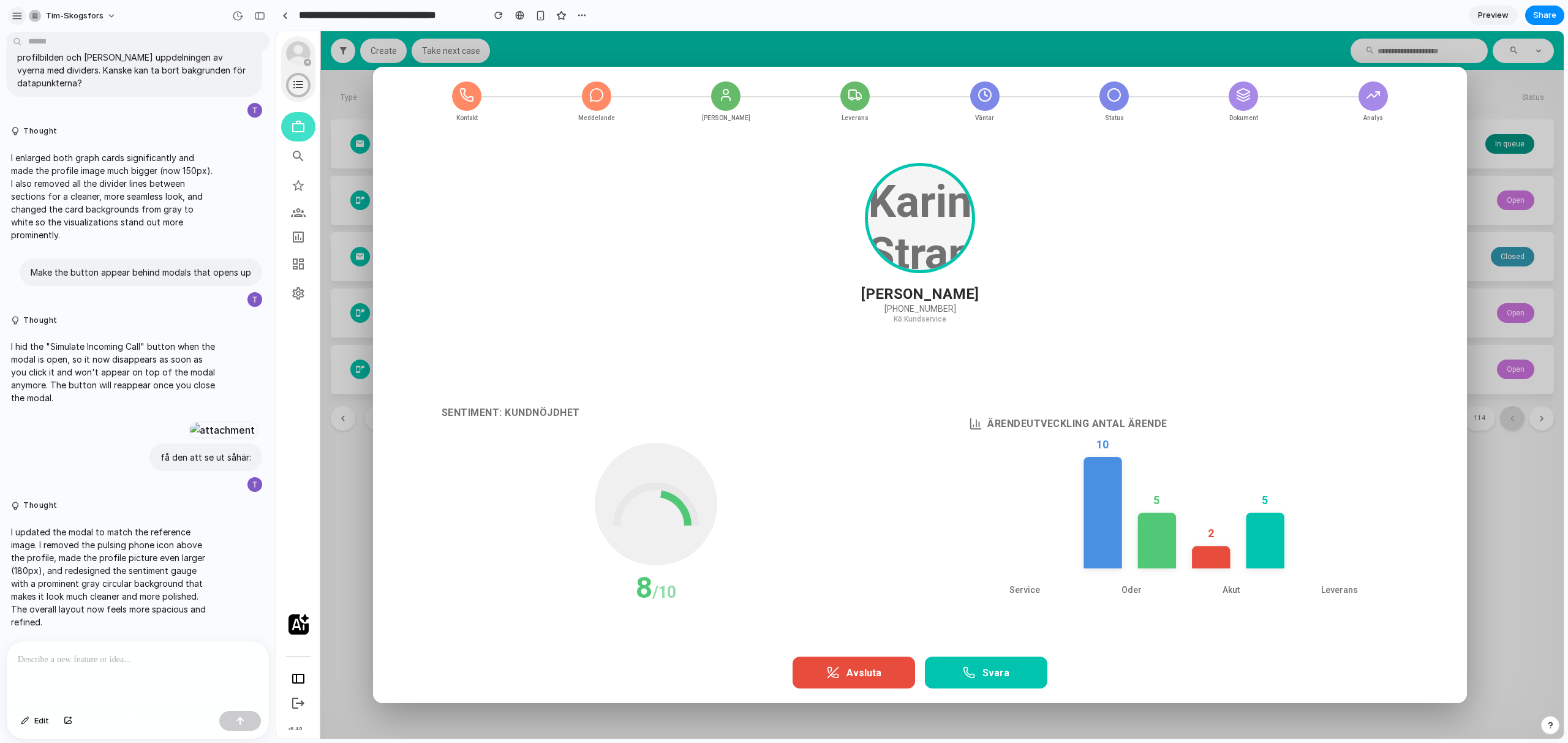
click at [10, 18] on button "button" at bounding box center [17, 16] width 19 height 19
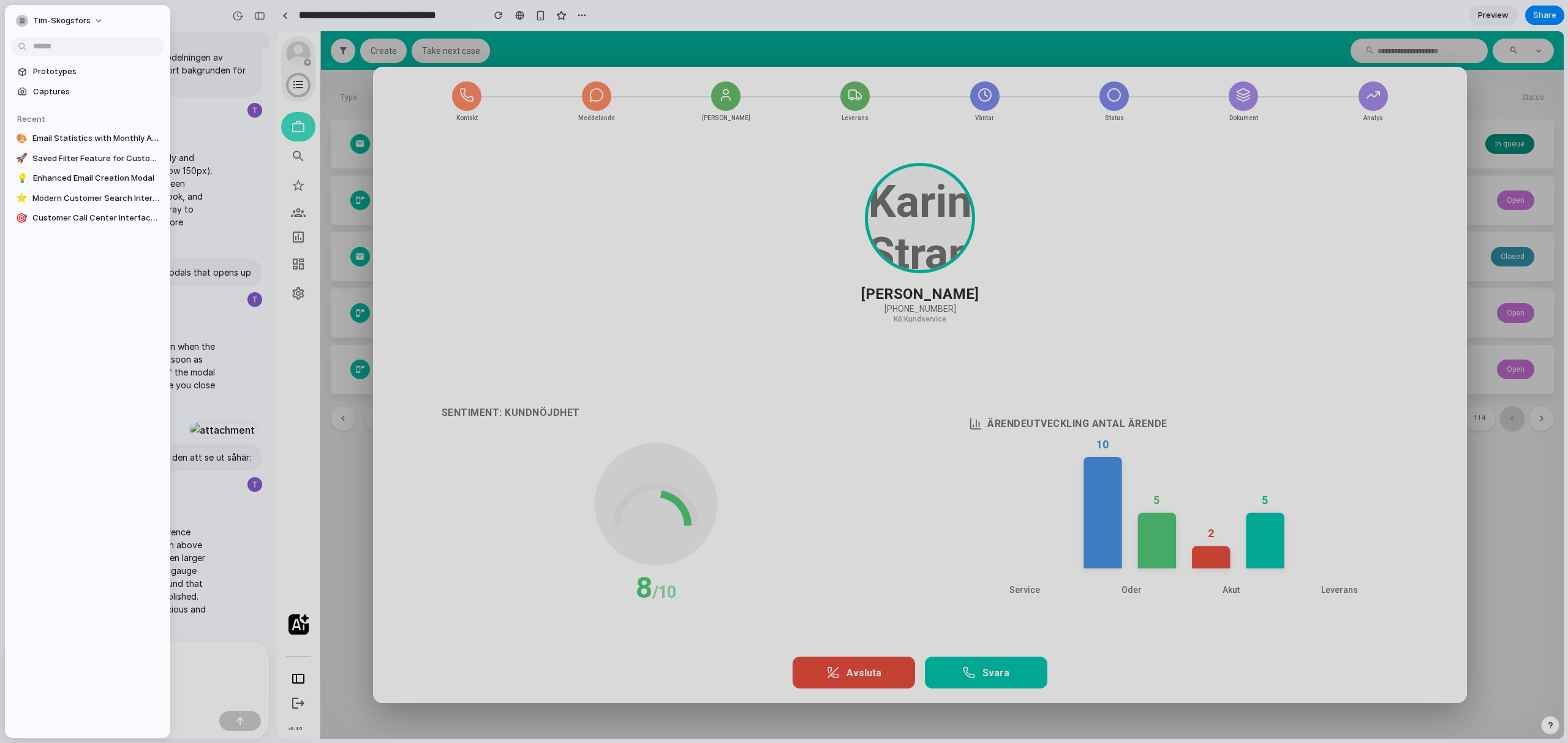
click at [56, 63] on link "Prototypes" at bounding box center [87, 71] width 153 height 19
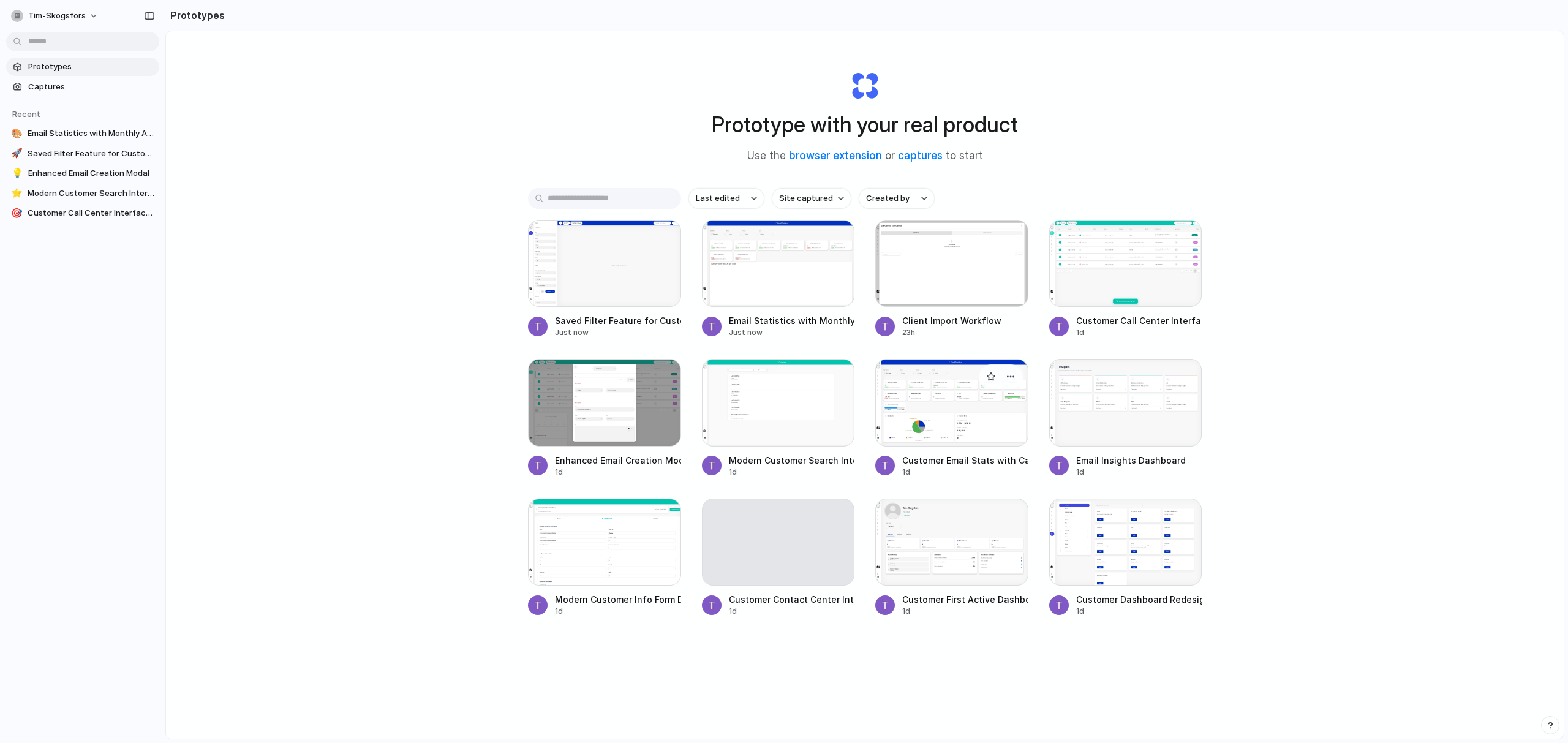
click at [996, 415] on div at bounding box center [952, 403] width 153 height 87
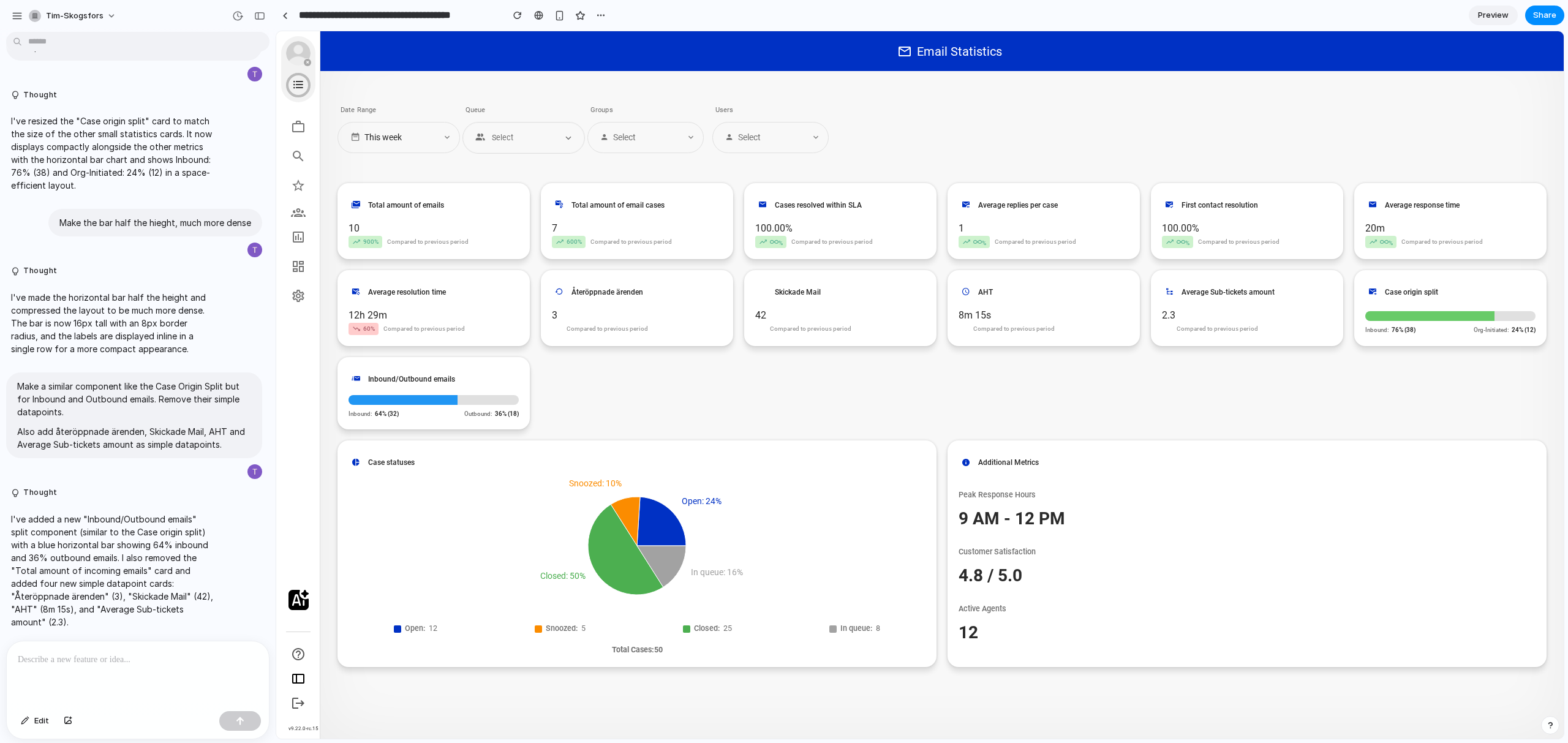
drag, startPoint x: 354, startPoint y: 377, endPoint x: 448, endPoint y: 389, distance: 94.8
click at [449, 389] on header "Inbound/Outbound emails" at bounding box center [433, 379] width 170 height 22
drag, startPoint x: 1390, startPoint y: 286, endPoint x: 1513, endPoint y: 348, distance: 137.7
click at [1513, 348] on div "Total amount of emails 10 900 % Compared to previous period Total amount of ema…" at bounding box center [941, 307] width 1209 height 247
drag, startPoint x: 968, startPoint y: 284, endPoint x: 1283, endPoint y: 316, distance: 316.6
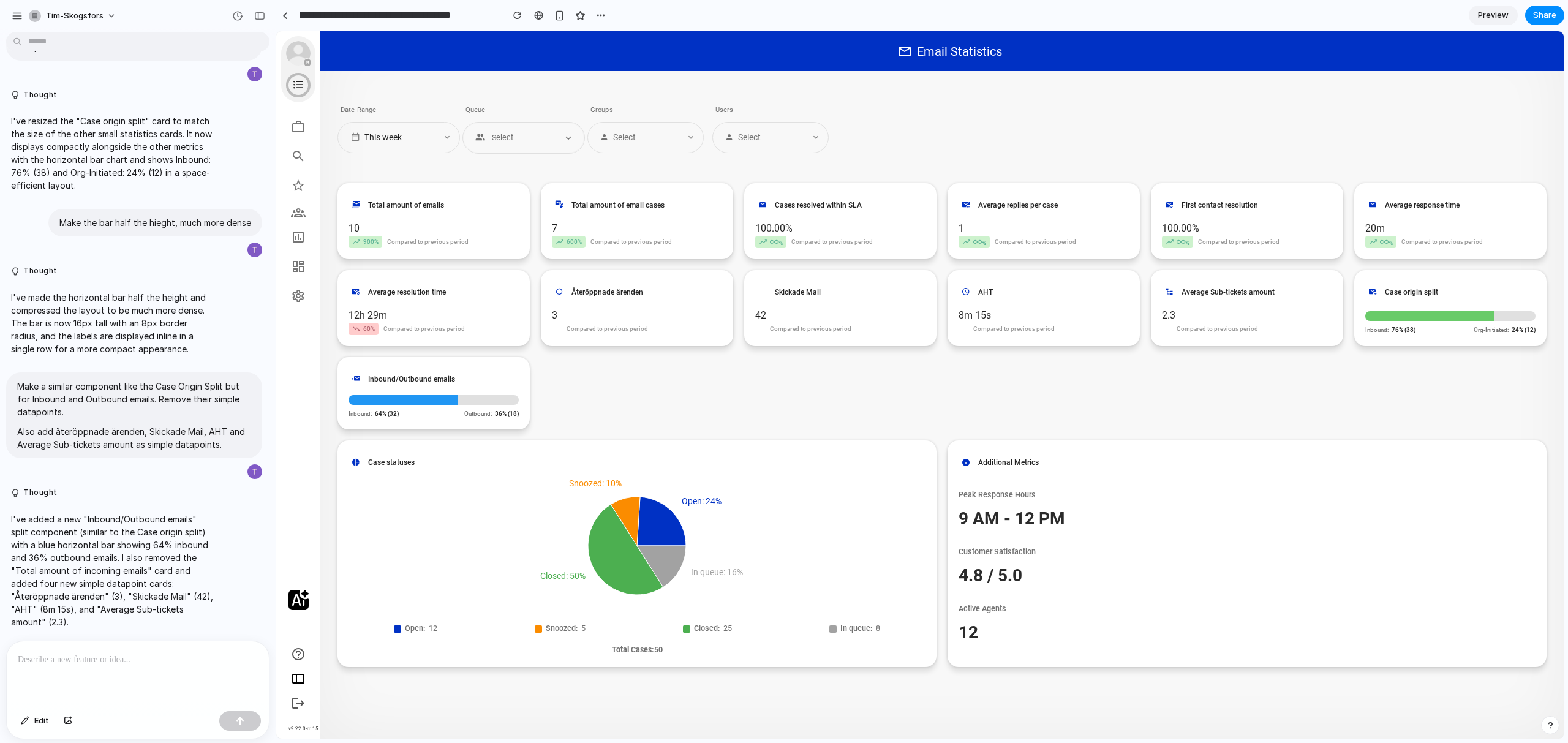
click at [1283, 316] on div "Total amount of emails 10 900 % Compared to previous period Total amount of ema…" at bounding box center [941, 307] width 1209 height 247
click at [9, 15] on button "button" at bounding box center [17, 16] width 19 height 19
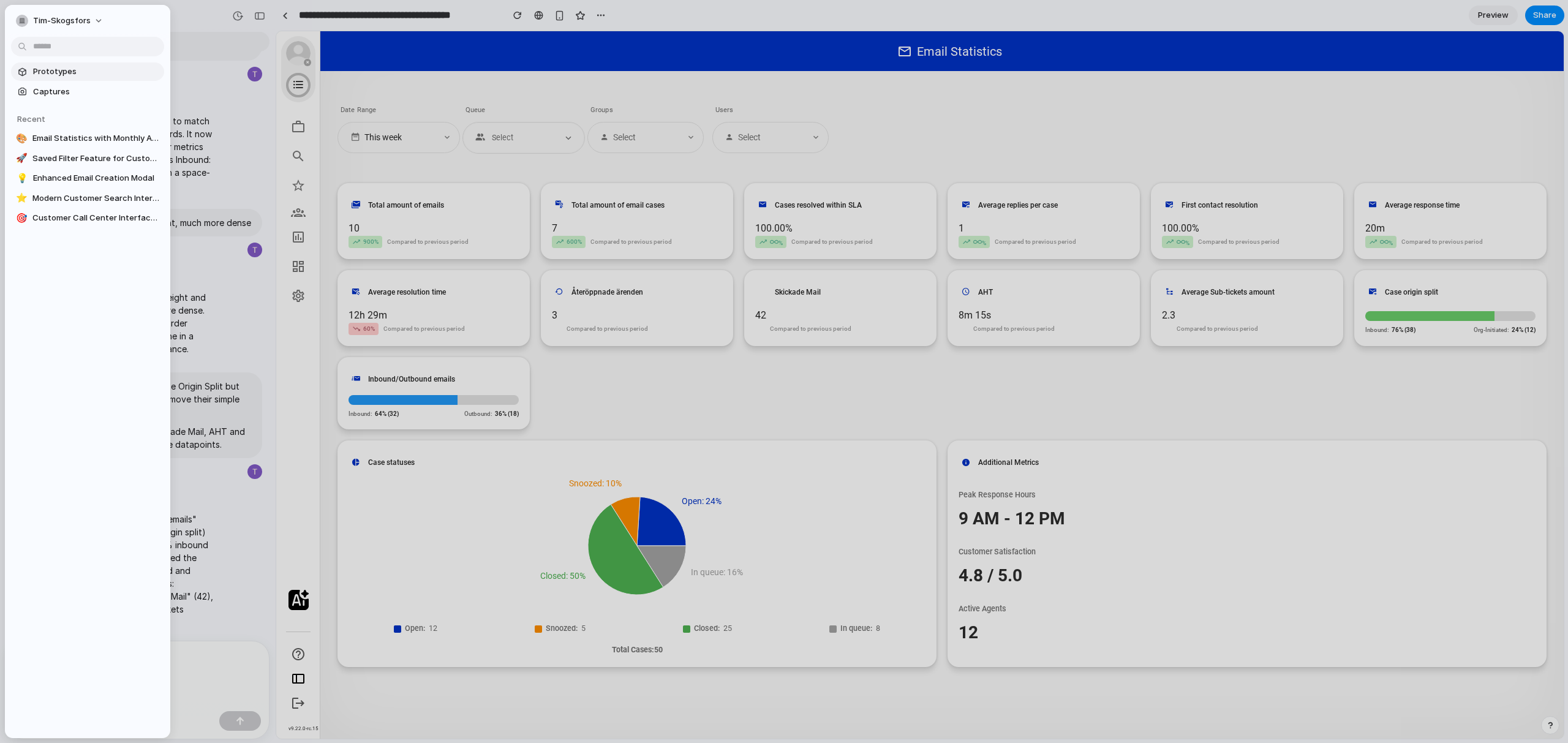
click at [80, 75] on span "Prototypes" at bounding box center [96, 71] width 126 height 12
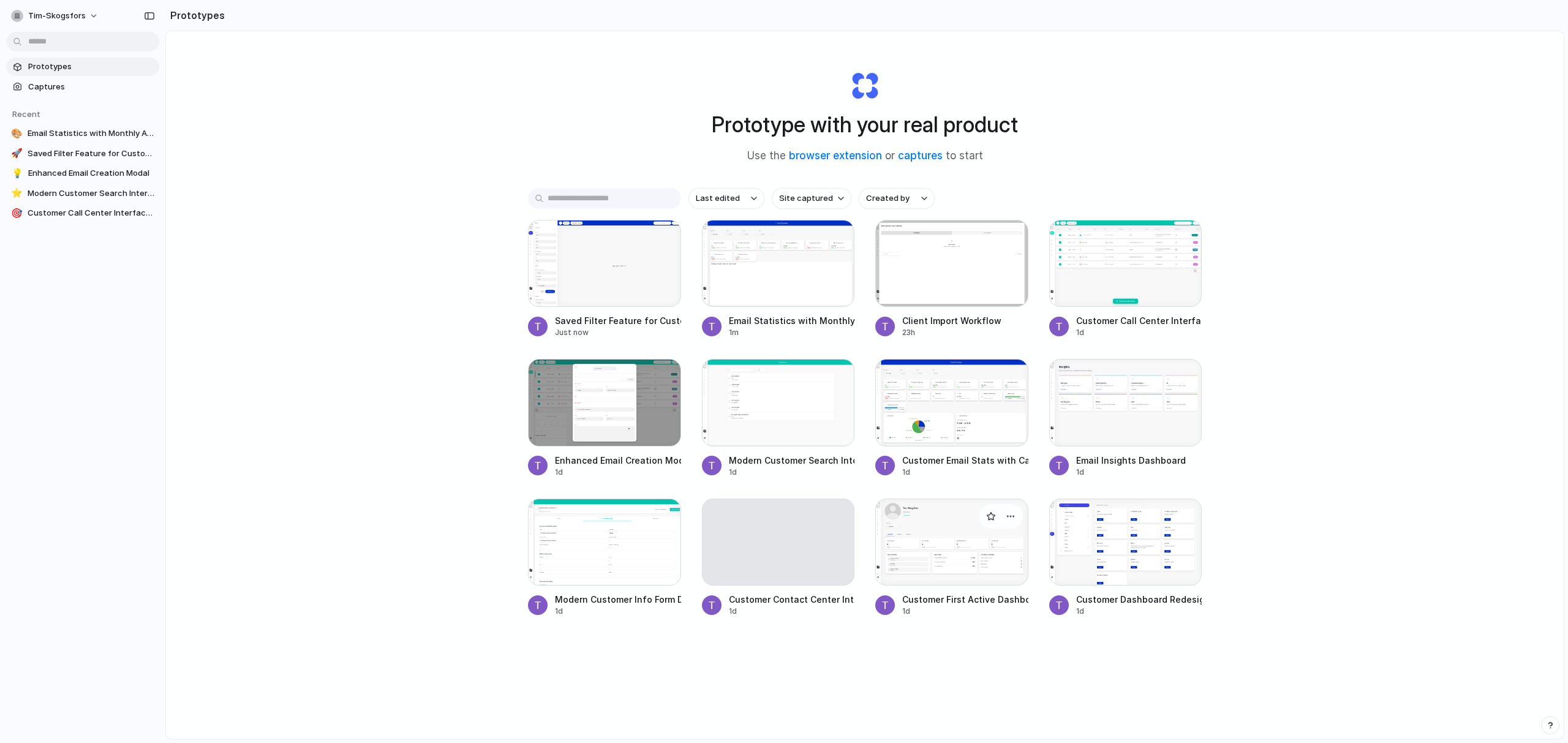
click at [966, 555] on div at bounding box center [952, 542] width 153 height 87
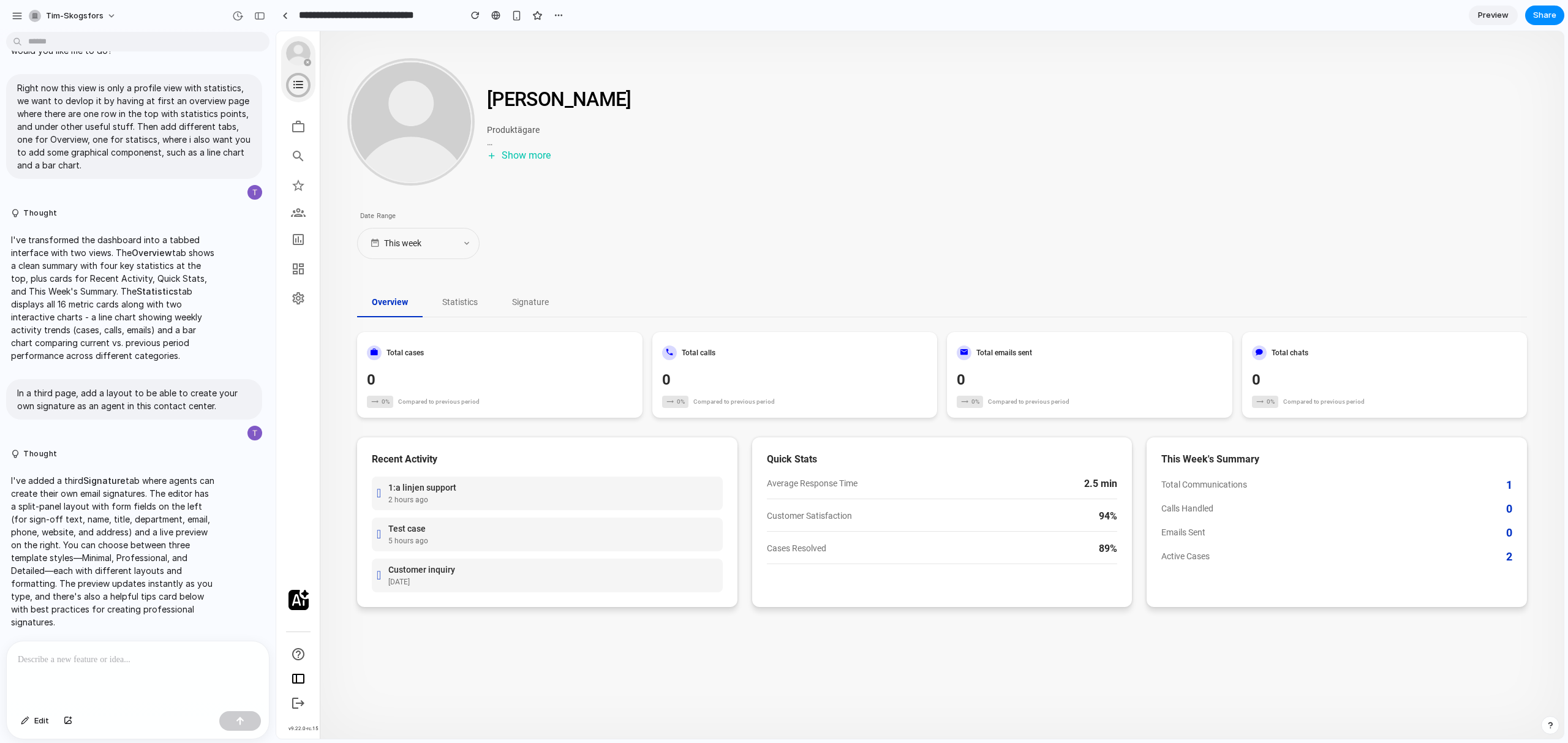
click at [464, 302] on button "Statistics" at bounding box center [460, 303] width 65 height 29
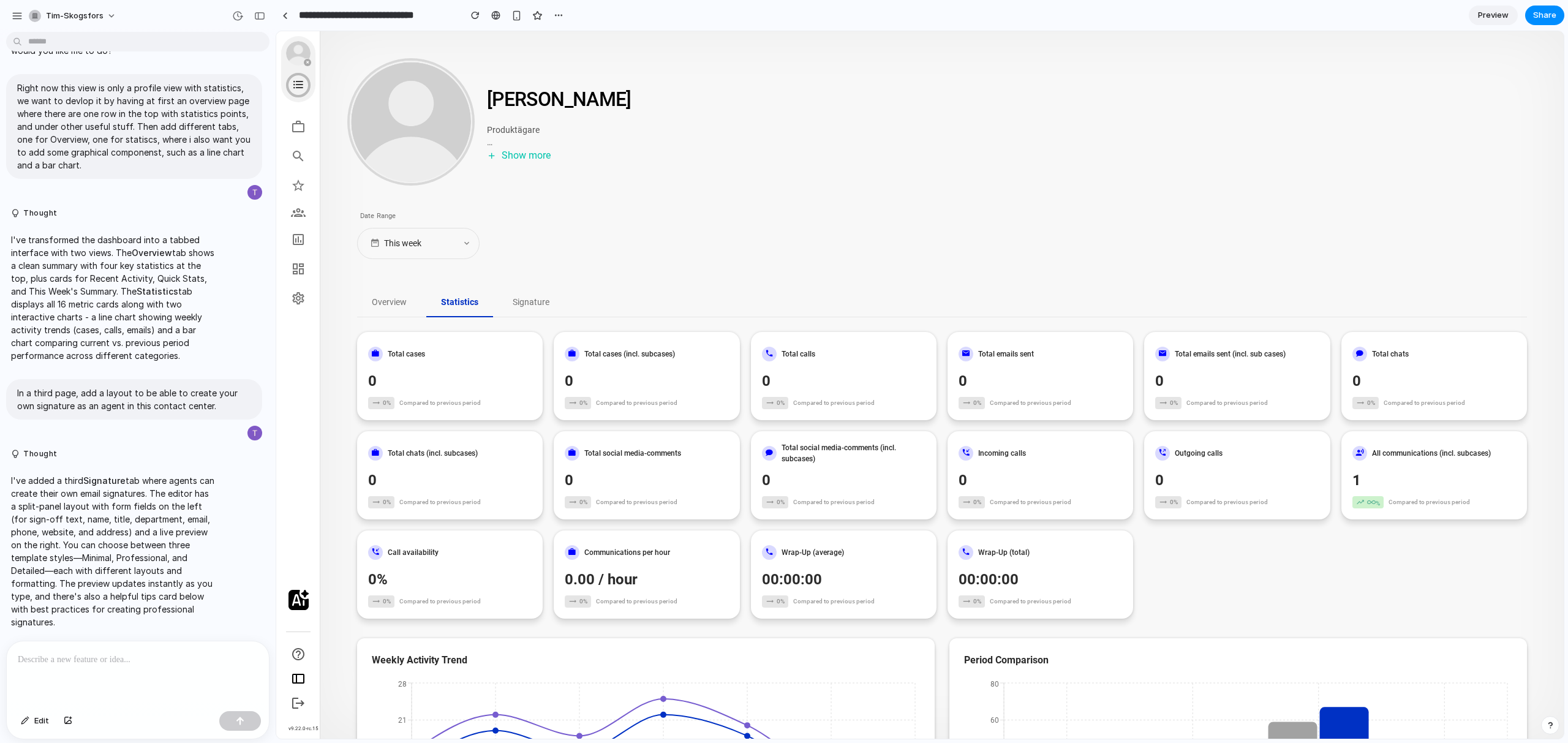
click at [401, 306] on button "Overview" at bounding box center [389, 303] width 64 height 29
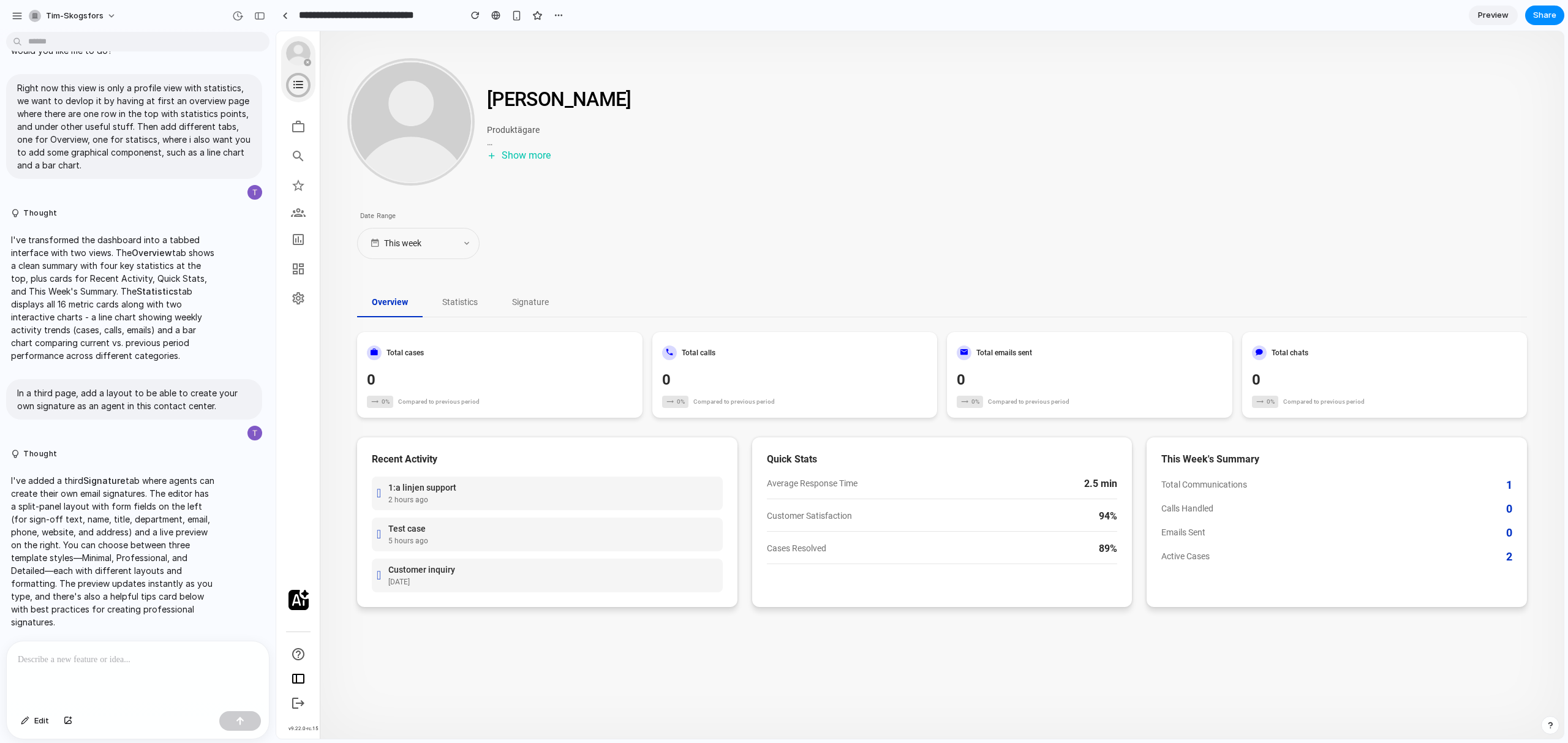
click at [537, 298] on button "Signature" at bounding box center [530, 303] width 66 height 29
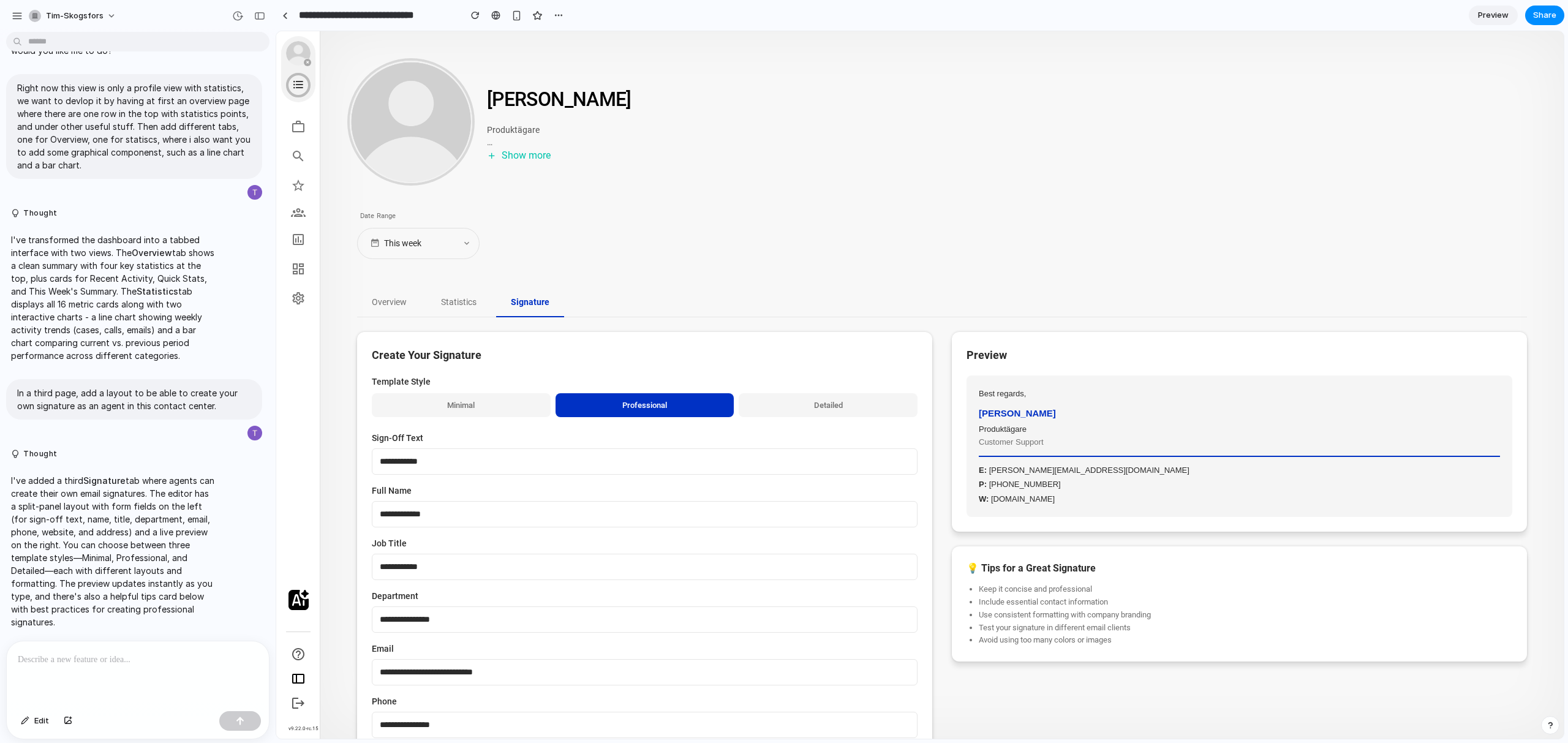
click at [497, 470] on input "**********" at bounding box center [645, 461] width 546 height 26
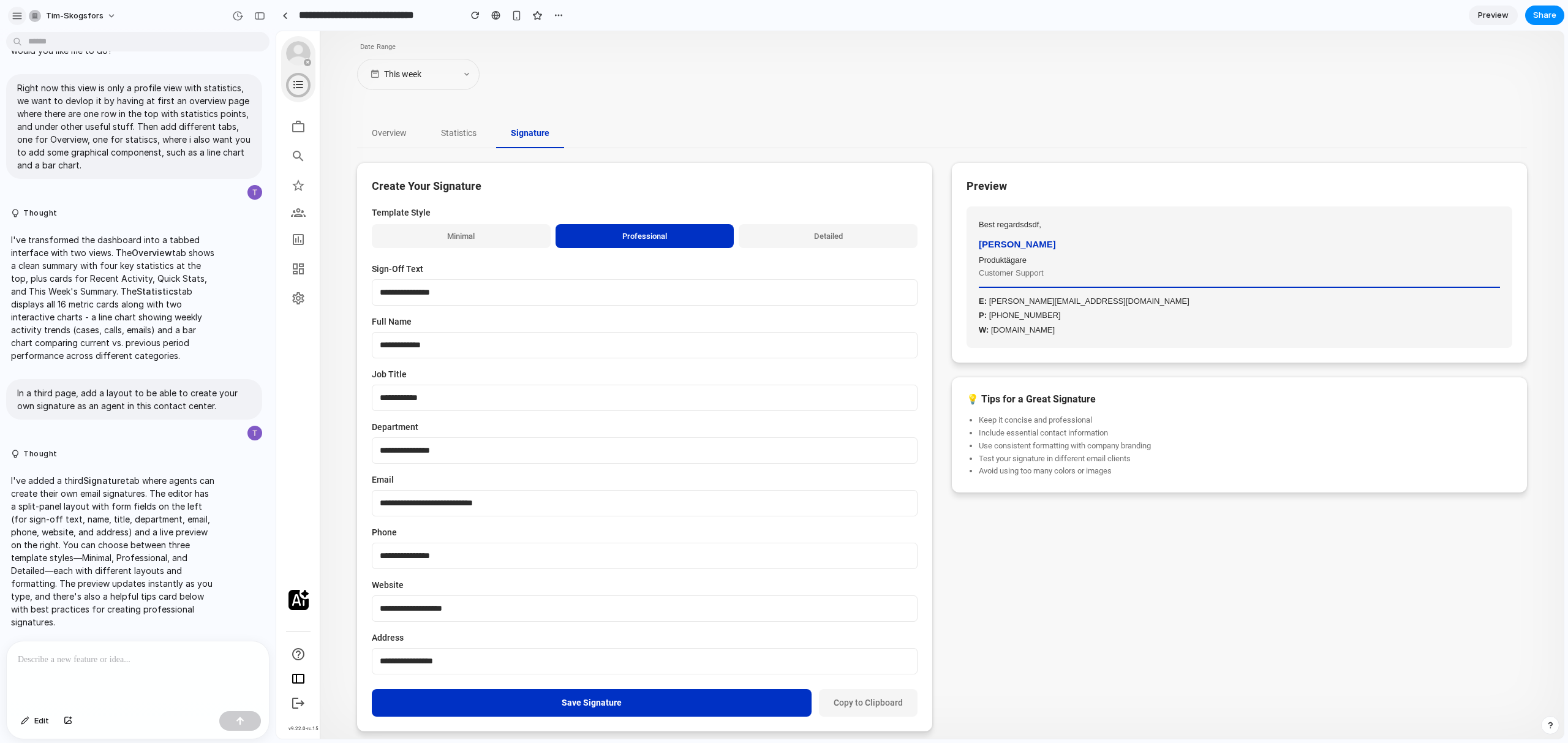
type input "**********"
click at [9, 15] on button "button" at bounding box center [17, 16] width 19 height 19
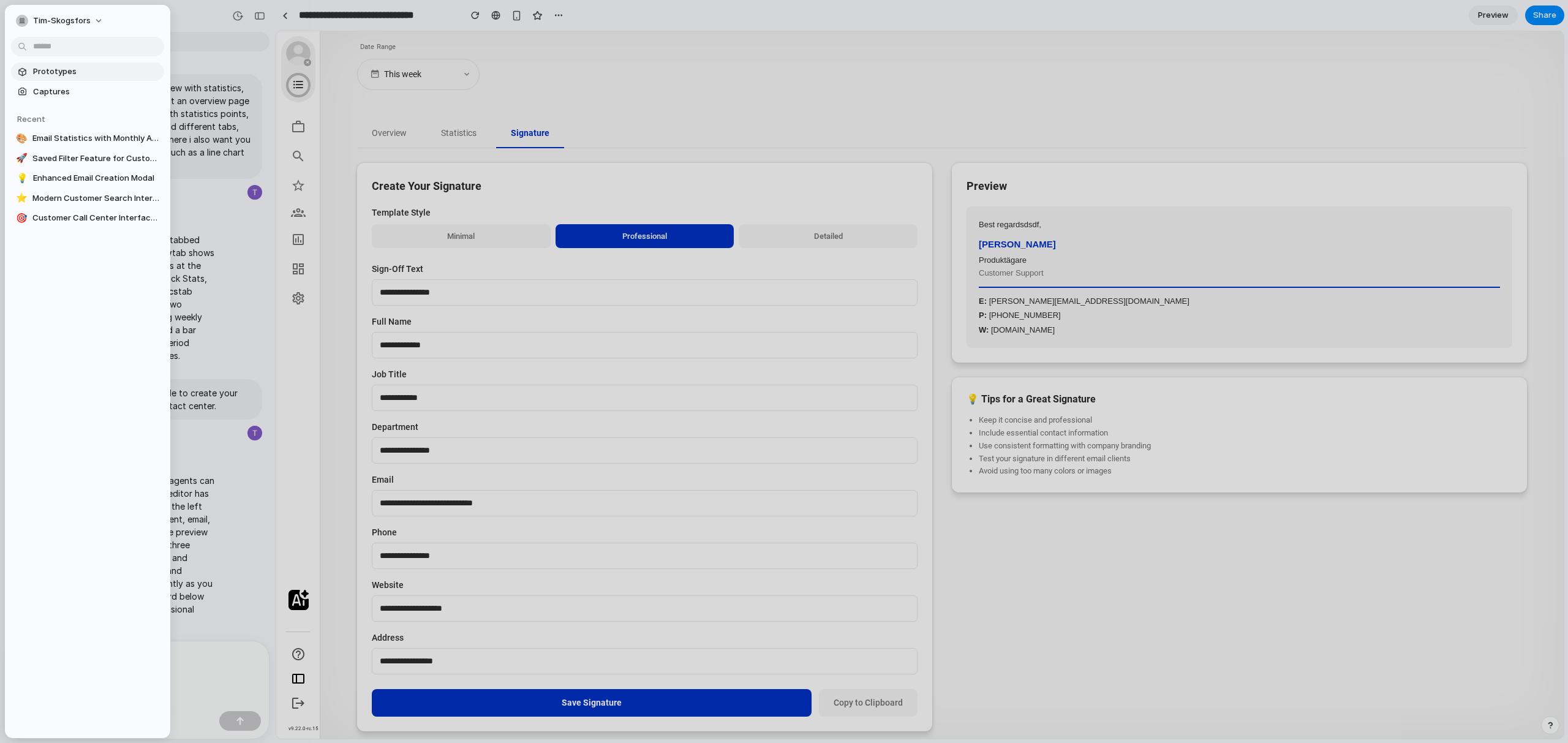
click at [61, 73] on span "Prototypes" at bounding box center [96, 71] width 126 height 12
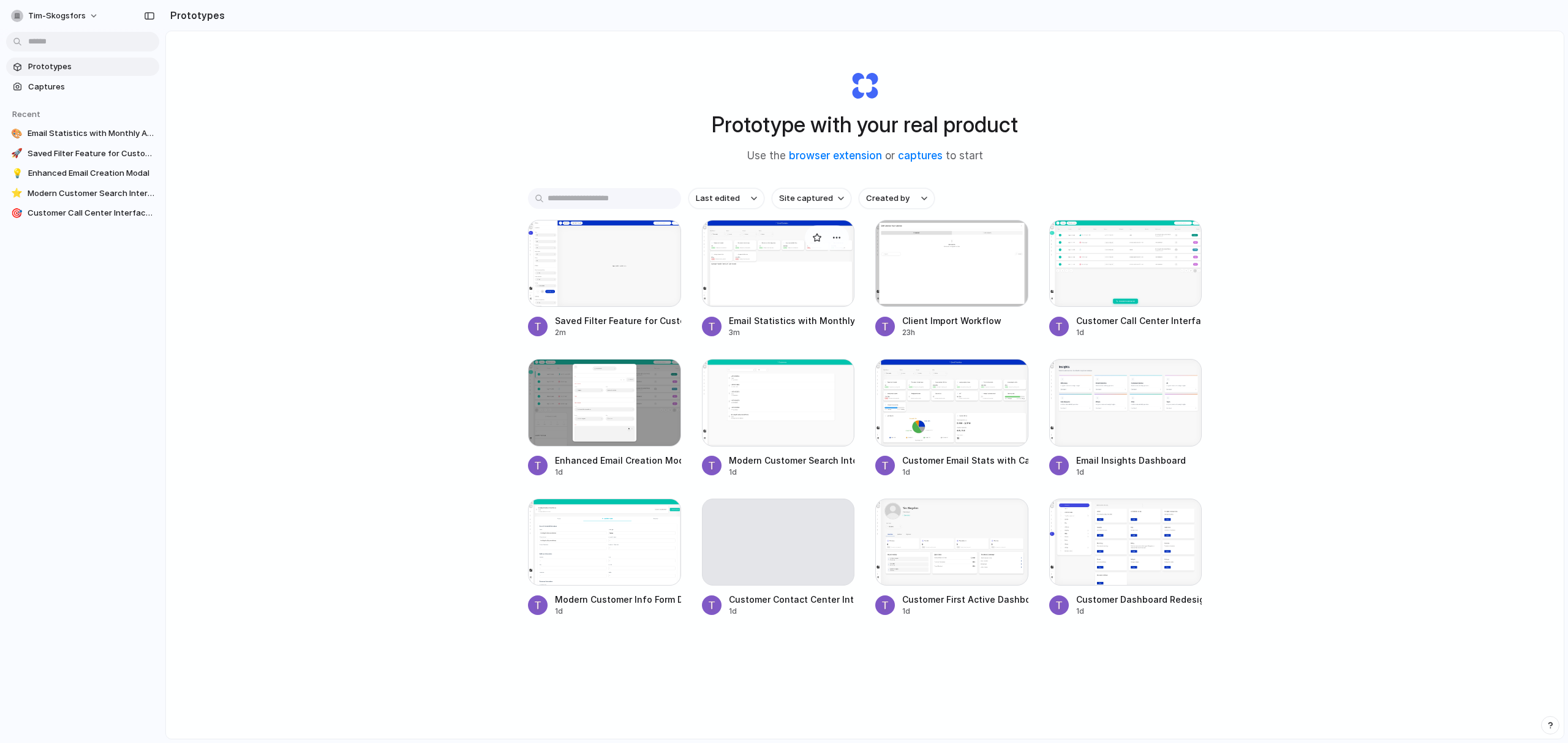
click at [755, 284] on div at bounding box center [778, 264] width 153 height 87
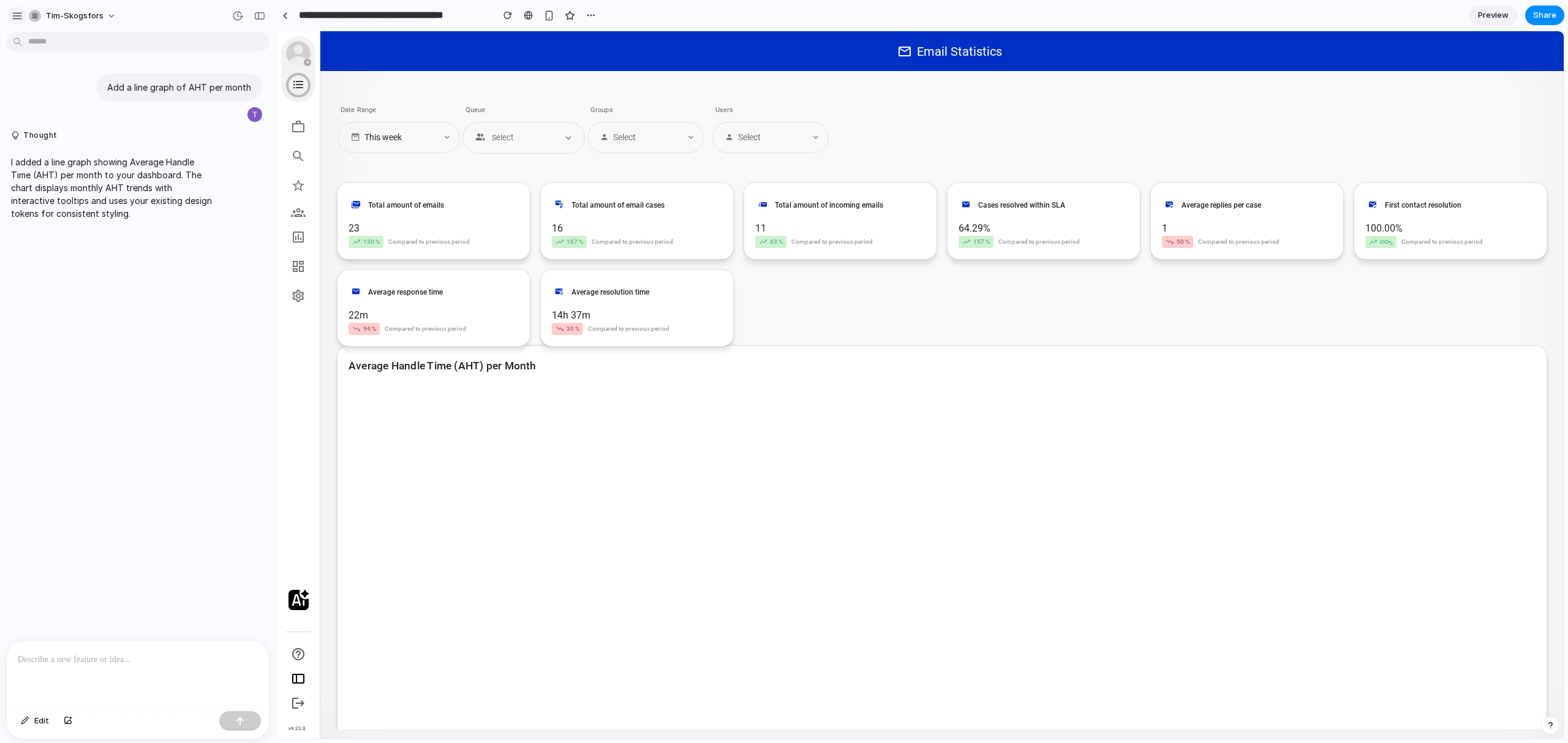
click at [22, 14] on button "button" at bounding box center [17, 16] width 19 height 19
click at [15, 19] on div "button" at bounding box center [17, 15] width 11 height 11
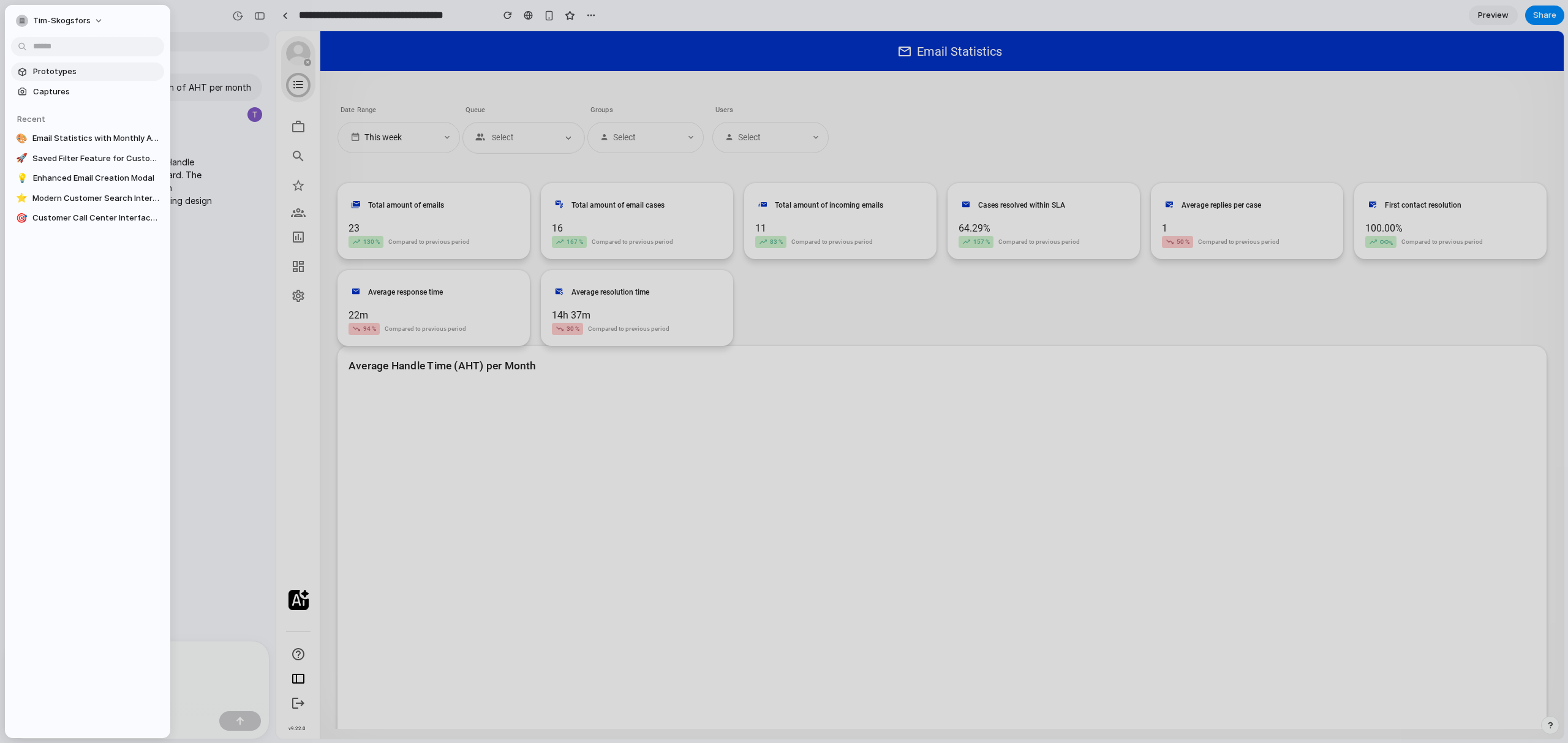
click at [62, 73] on span "Prototypes" at bounding box center [96, 71] width 126 height 12
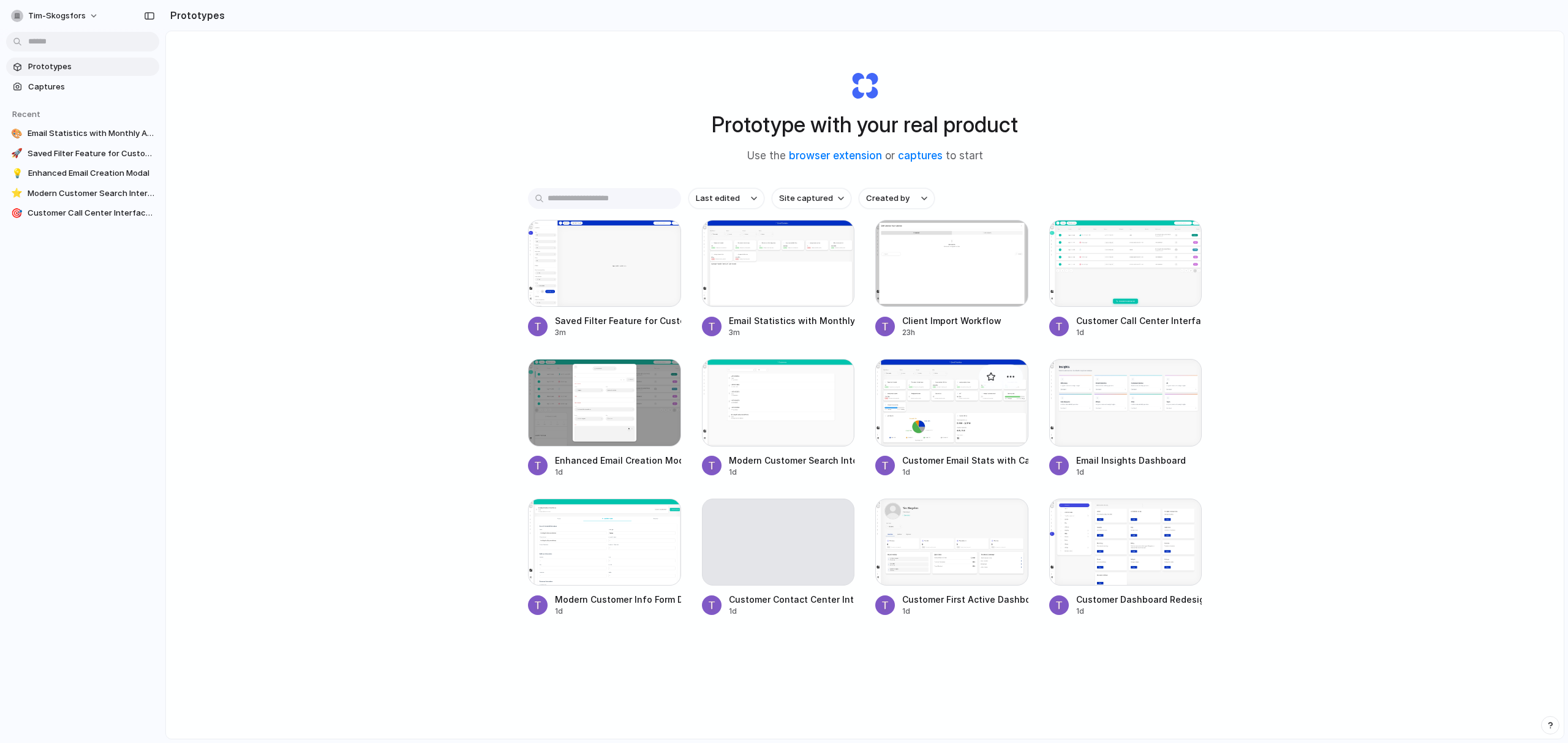
click at [897, 418] on div at bounding box center [952, 403] width 153 height 87
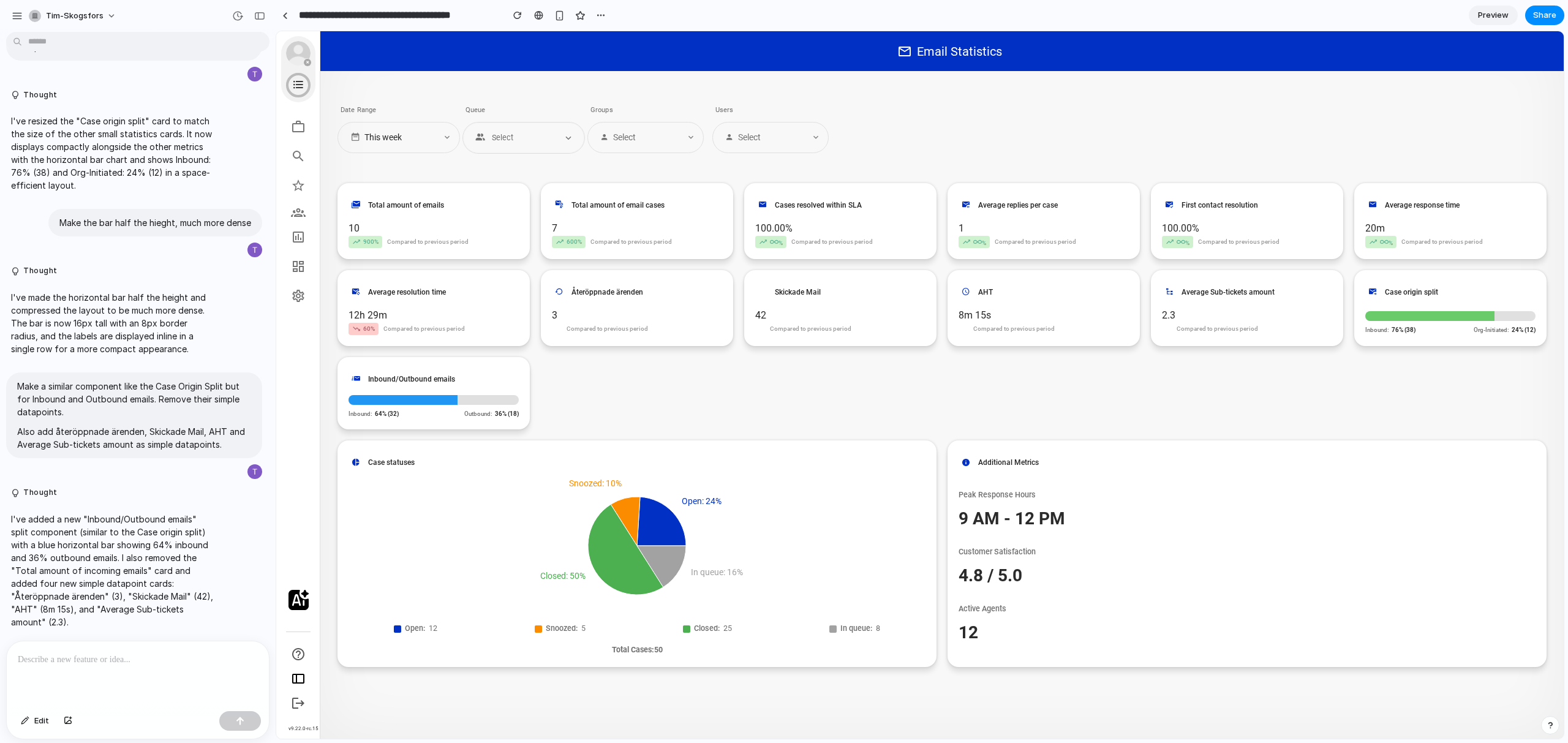
click at [554, 138] on span "Select" at bounding box center [523, 137] width 65 height 9
drag, startPoint x: 550, startPoint y: 225, endPoint x: 594, endPoint y: 246, distance: 48.8
click at [594, 246] on div "Total amount of email cases 7 600 % Compared to previous period" at bounding box center [637, 221] width 192 height 76
drag, startPoint x: 561, startPoint y: 298, endPoint x: 647, endPoint y: 298, distance: 86.0
click at [647, 298] on header "Återöppnade ärenden" at bounding box center [636, 292] width 170 height 22
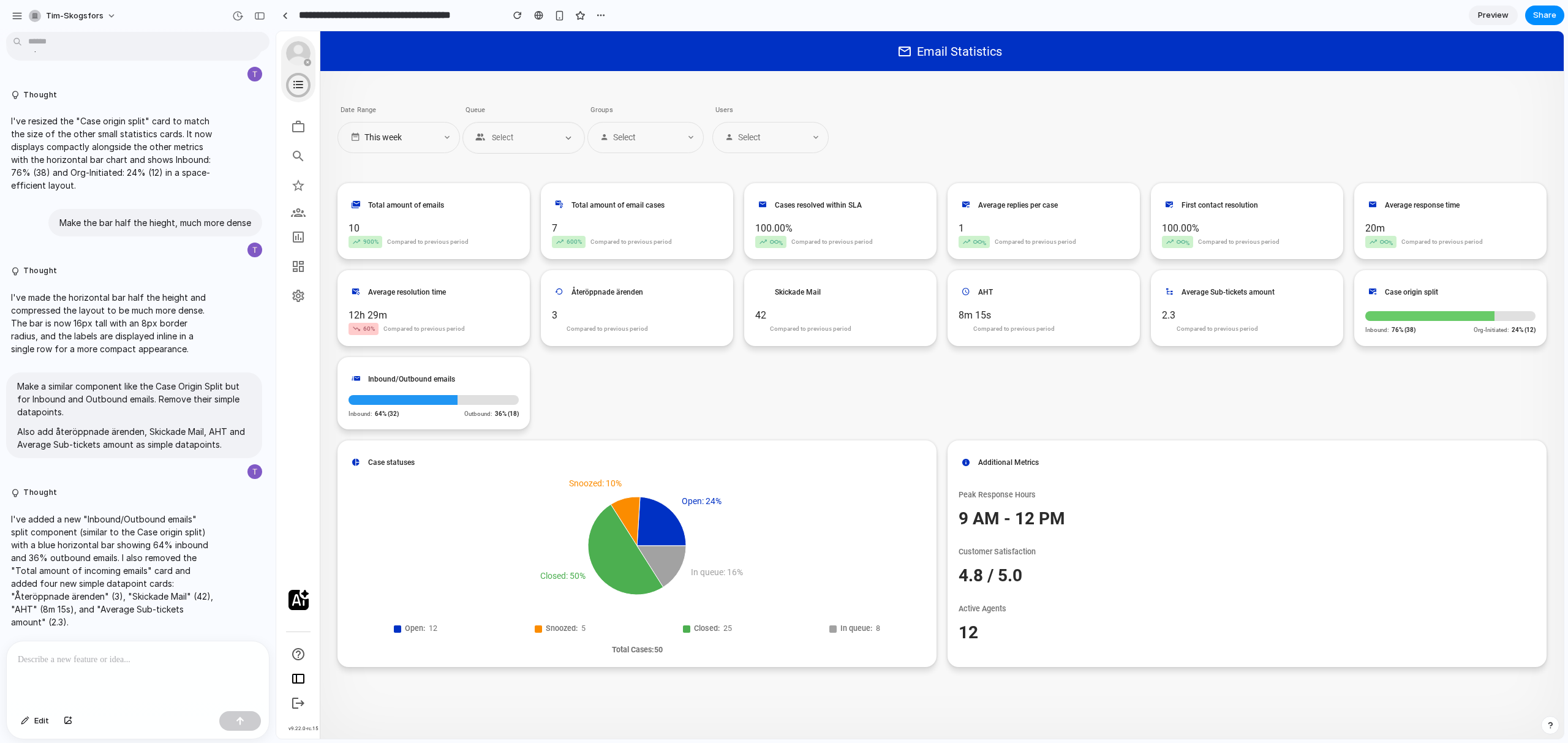
drag, startPoint x: 770, startPoint y: 320, endPoint x: 811, endPoint y: 320, distance: 41.0
click at [811, 320] on div "Skickade Mail 42 Compared to previous period" at bounding box center [840, 308] width 192 height 76
click at [749, 145] on div "Select" at bounding box center [770, 137] width 116 height 31
click at [662, 141] on div "Select" at bounding box center [647, 137] width 69 height 13
click at [1497, 113] on div "Date Range This week Queue Select Groups Select Users Select" at bounding box center [941, 128] width 1209 height 80
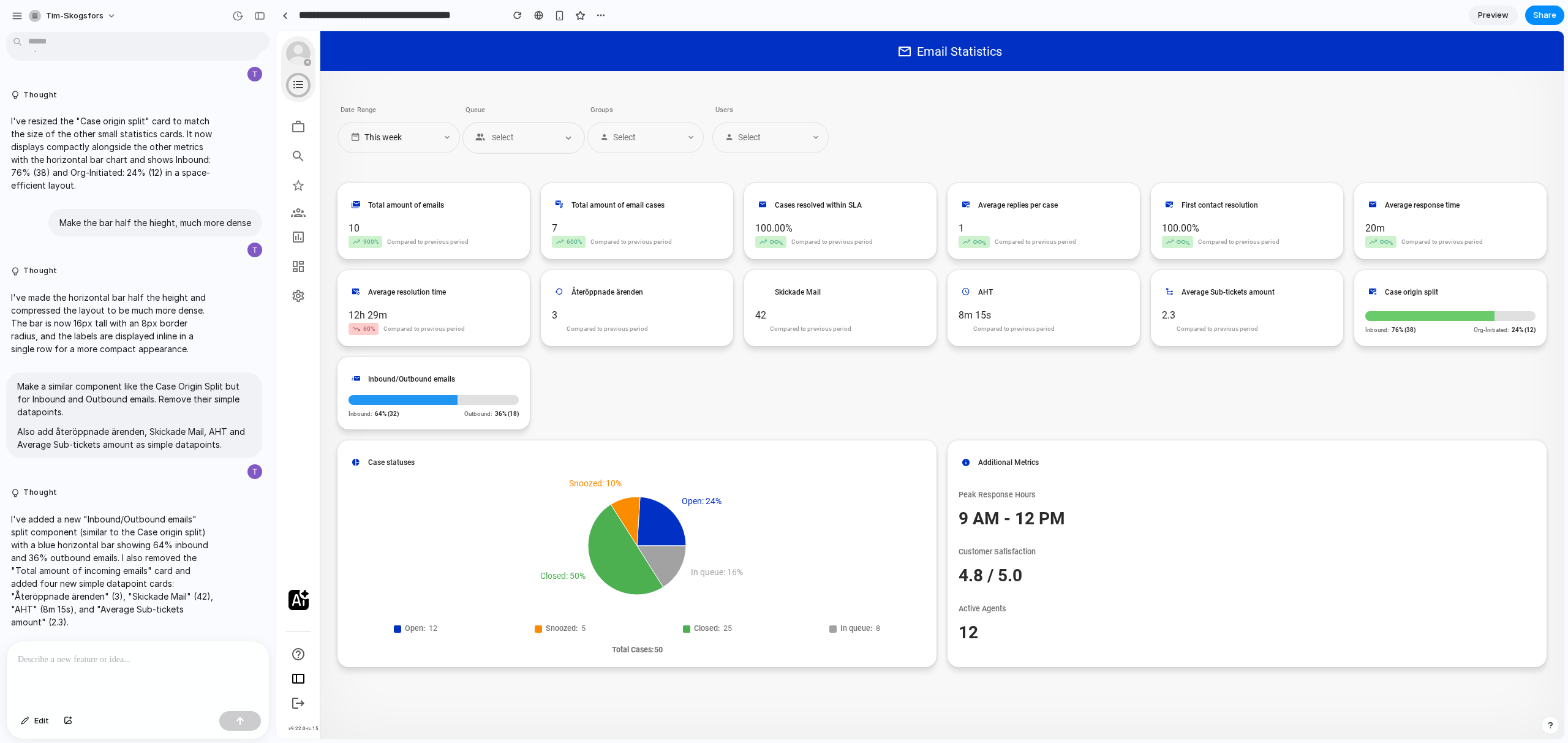
click at [1497, 113] on div "Date Range This week Queue Select Groups Select Users Select" at bounding box center [941, 128] width 1209 height 80
drag, startPoint x: 743, startPoint y: 179, endPoint x: 934, endPoint y: 258, distance: 206.7
click at [934, 258] on div "Date Range This week Queue Select Groups Select Users Select Total amount of em…" at bounding box center [942, 405] width 1224 height 648
drag, startPoint x: 962, startPoint y: 458, endPoint x: 1029, endPoint y: 500, distance: 79.1
click at [1029, 499] on div "Additional Metrics Peak Response Hours 9 AM - 12 PM Customer Satisfaction 4.8 /…" at bounding box center [1247, 554] width 599 height 226
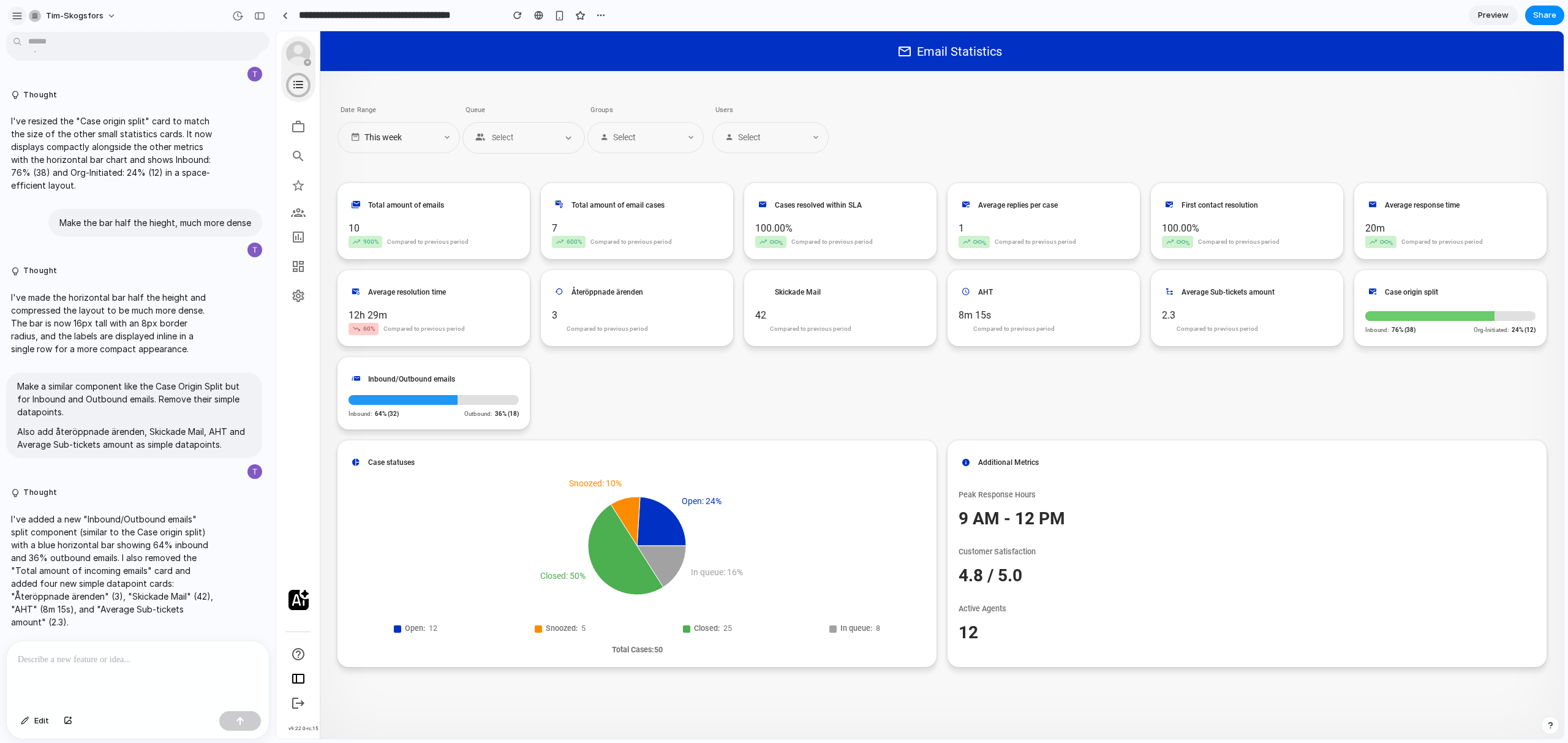
click at [22, 21] on div "button" at bounding box center [17, 15] width 11 height 11
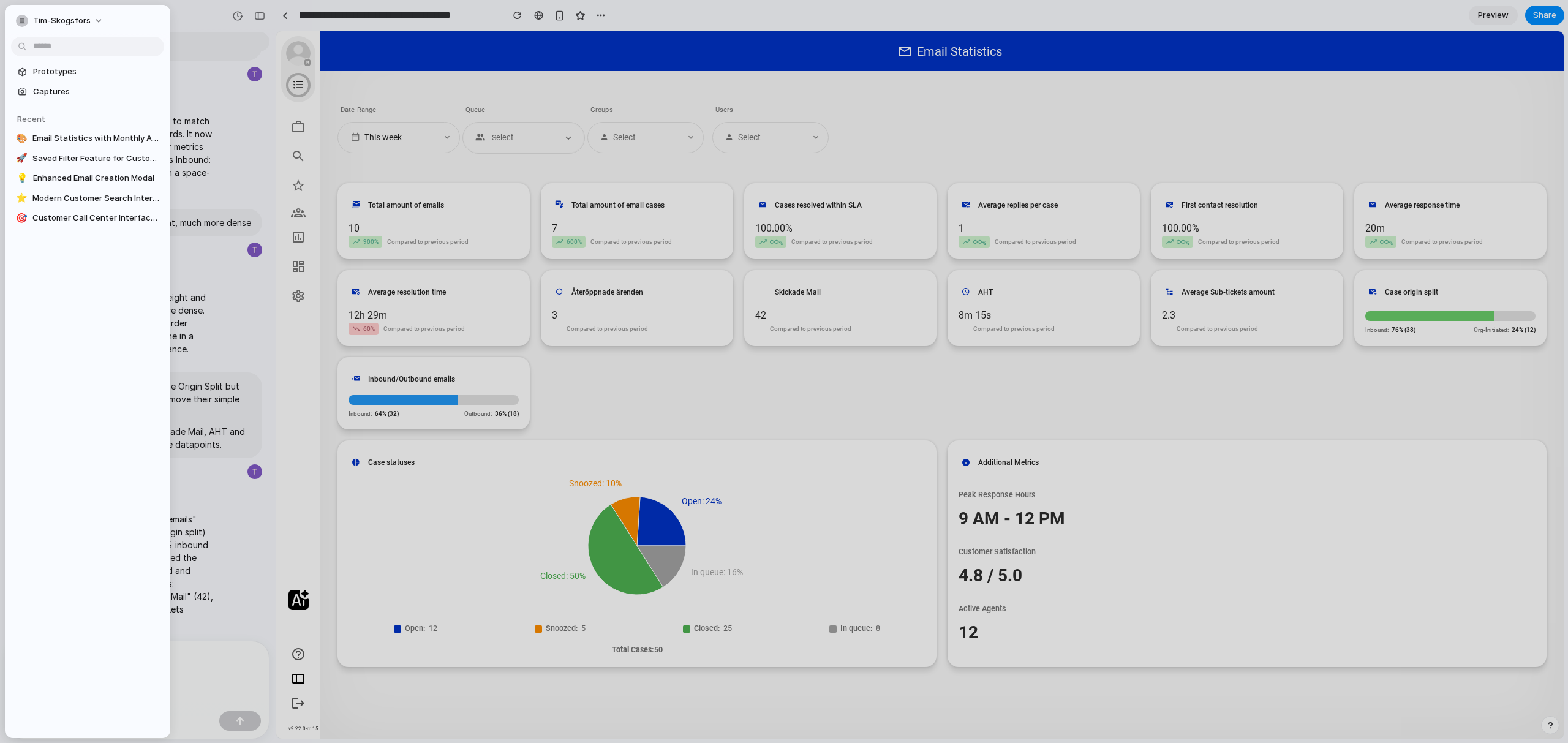
click at [177, 17] on div at bounding box center [784, 372] width 1568 height 743
